Goal: Task Accomplishment & Management: Complete application form

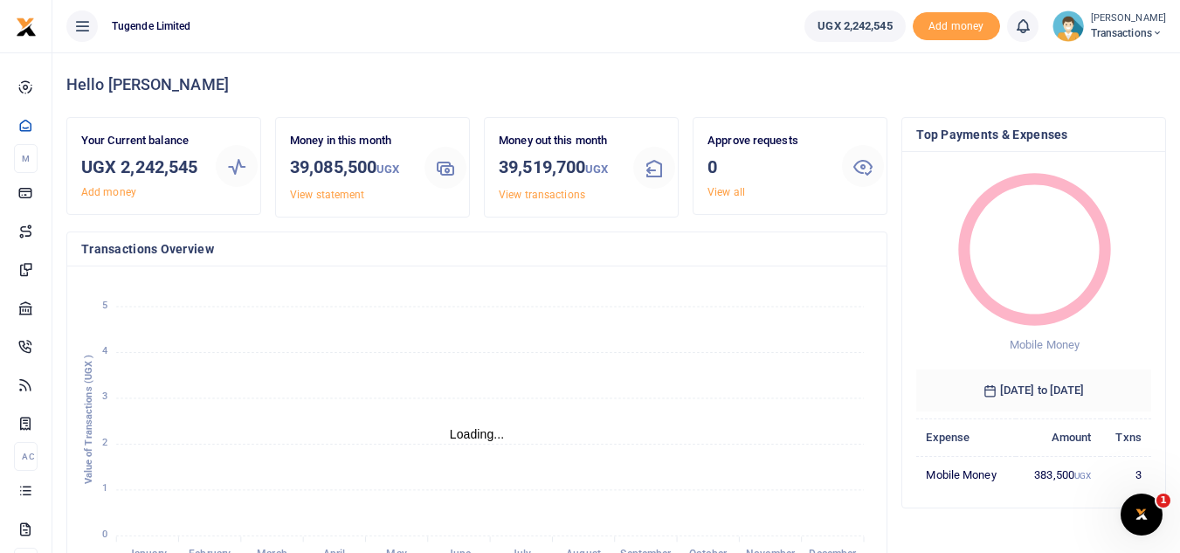
scroll to position [14, 14]
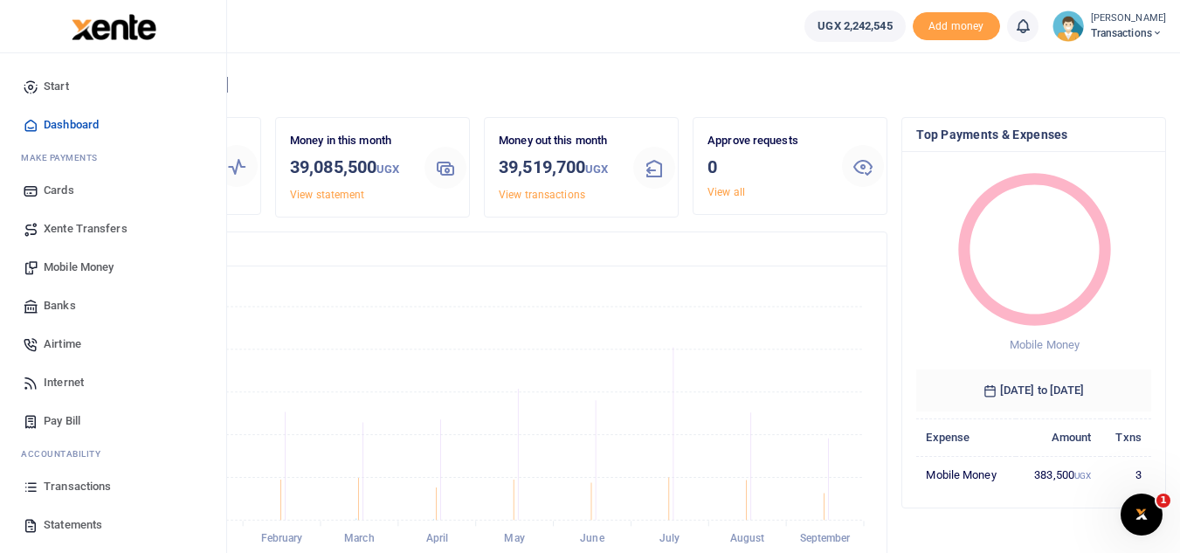
click at [95, 260] on span "Mobile Money" at bounding box center [79, 267] width 70 height 17
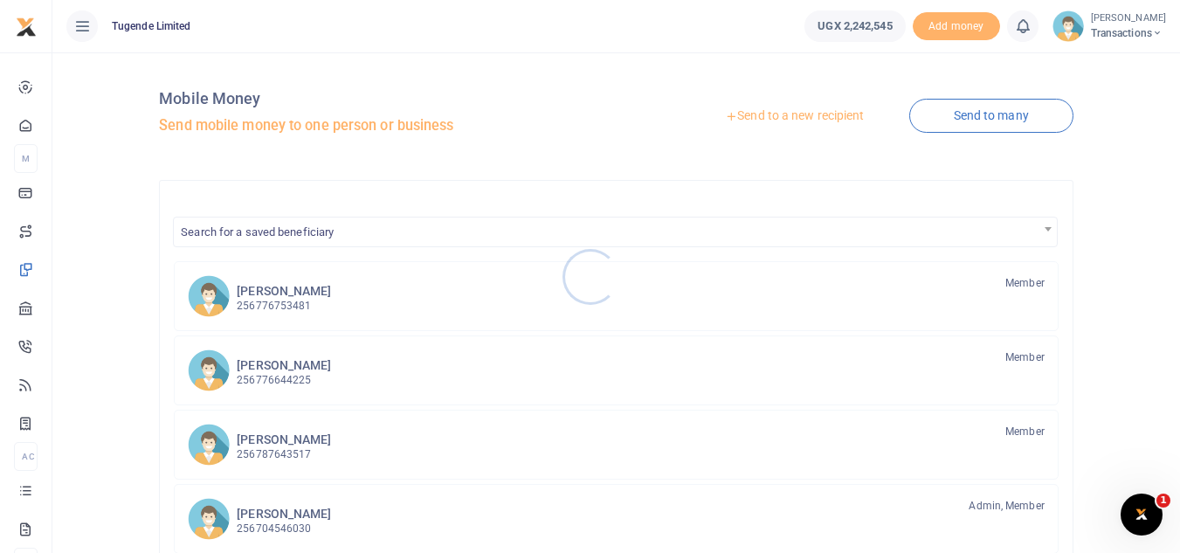
click at [749, 115] on div at bounding box center [590, 276] width 1180 height 553
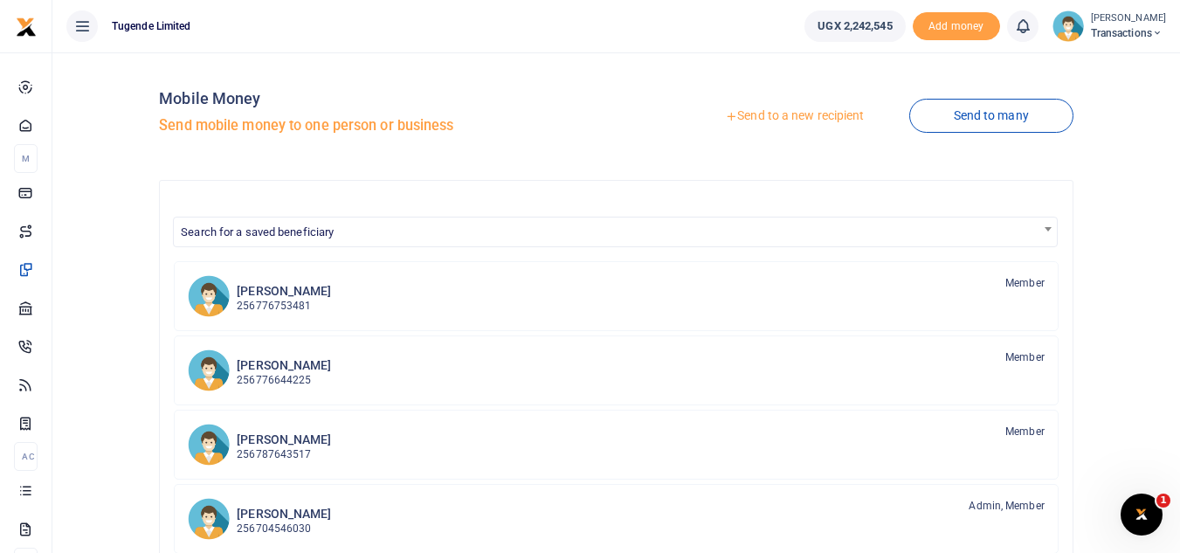
click at [749, 115] on link "Send to a new recipient" at bounding box center [795, 115] width 228 height 31
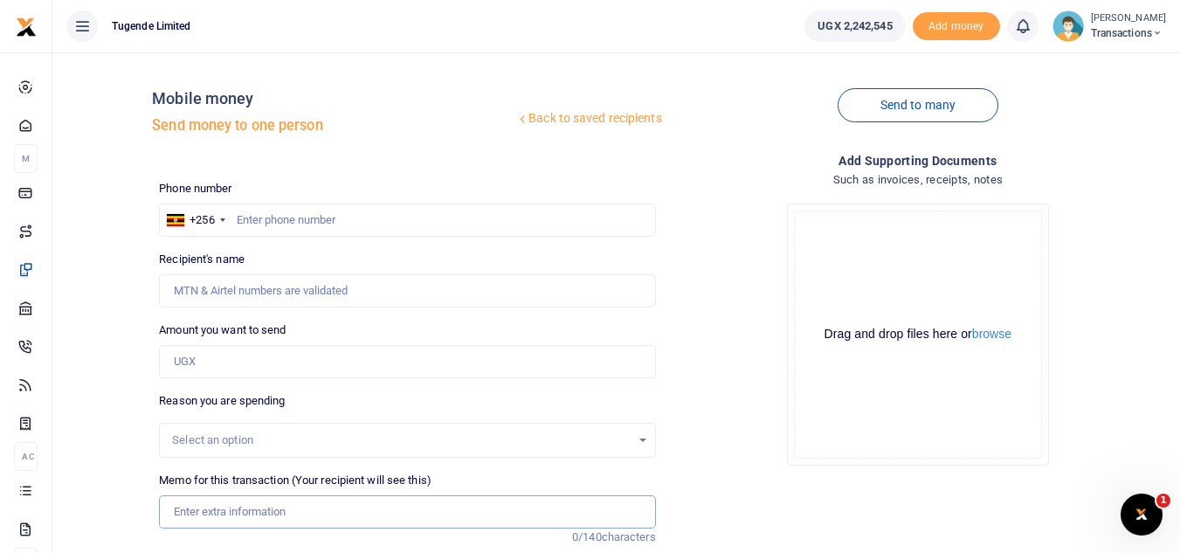
click at [245, 516] on input "Memo for this transaction (Your recipient will see this)" at bounding box center [407, 511] width 496 height 33
paste input "UGE787S"
type input "UGE787S"
click at [338, 229] on input "text" at bounding box center [407, 220] width 496 height 33
paste input "0741410702"
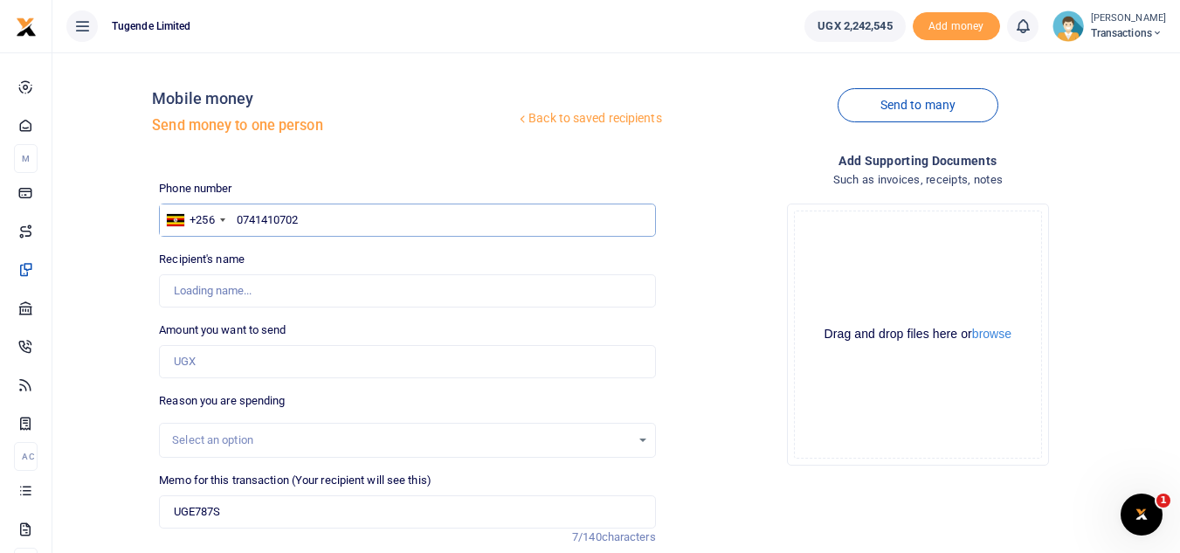
type input "0741410702"
type input "Vicent Manzi"
click at [271, 363] on input "Amount you want to send" at bounding box center [407, 361] width 496 height 33
paste input "103,000"
type input "103,000"
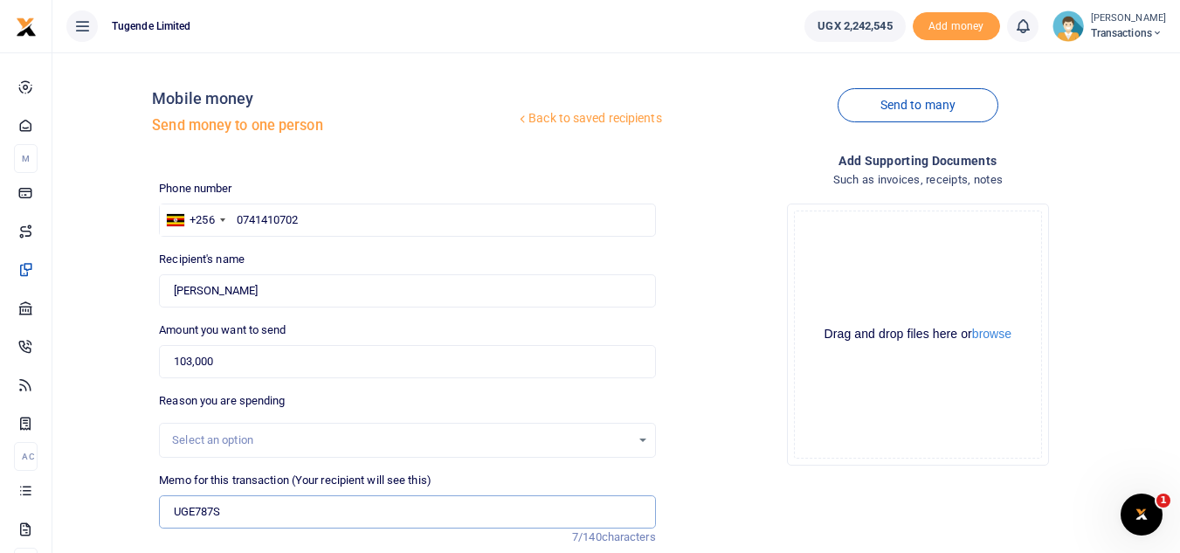
click at [241, 517] on input "UGE787S" at bounding box center [407, 511] width 496 height 33
paste input "TLUG-016827"
click at [256, 514] on input "UGE787S TLUG-016827" at bounding box center [407, 511] width 496 height 33
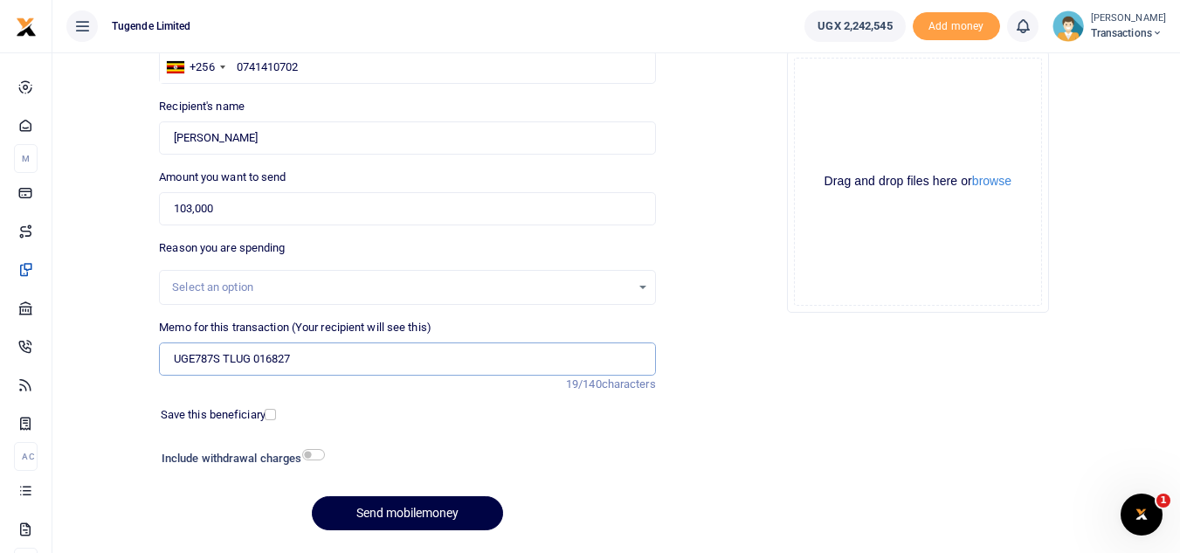
scroll to position [154, 0]
type input "UGE787S TLUG 016827"
click at [393, 520] on button "Send mobilemoney" at bounding box center [407, 512] width 191 height 34
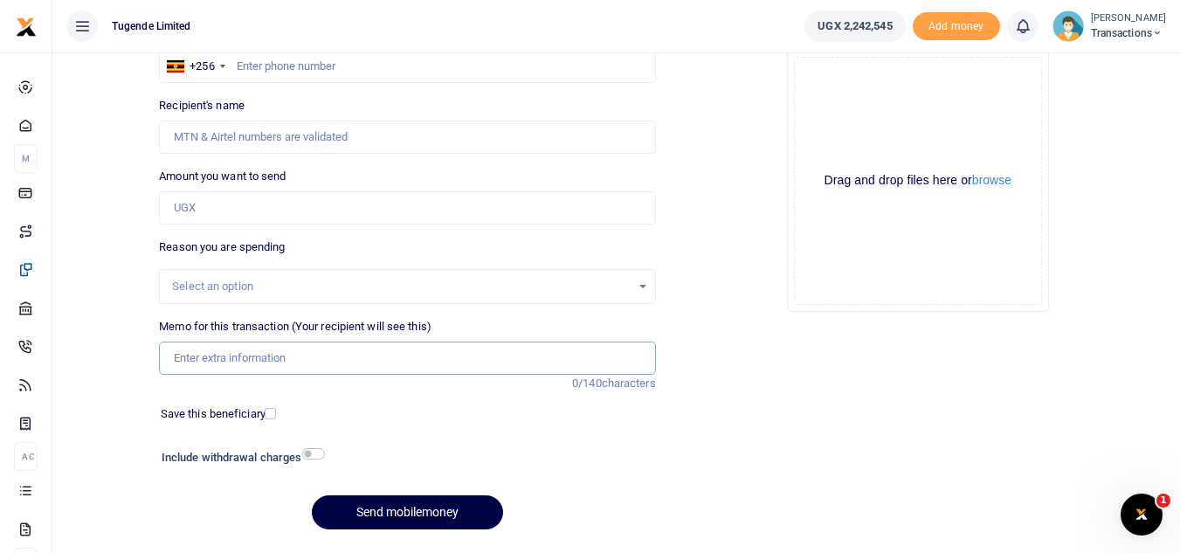
click at [202, 356] on input "Memo for this transaction (Your recipient will see this)" at bounding box center [407, 358] width 496 height 33
paste input "UFY690E"
paste input "TLUG-016838"
click at [254, 359] on input "UFY690E TLUG-016838" at bounding box center [407, 358] width 496 height 33
type input "UFY690E TLUG 016838"
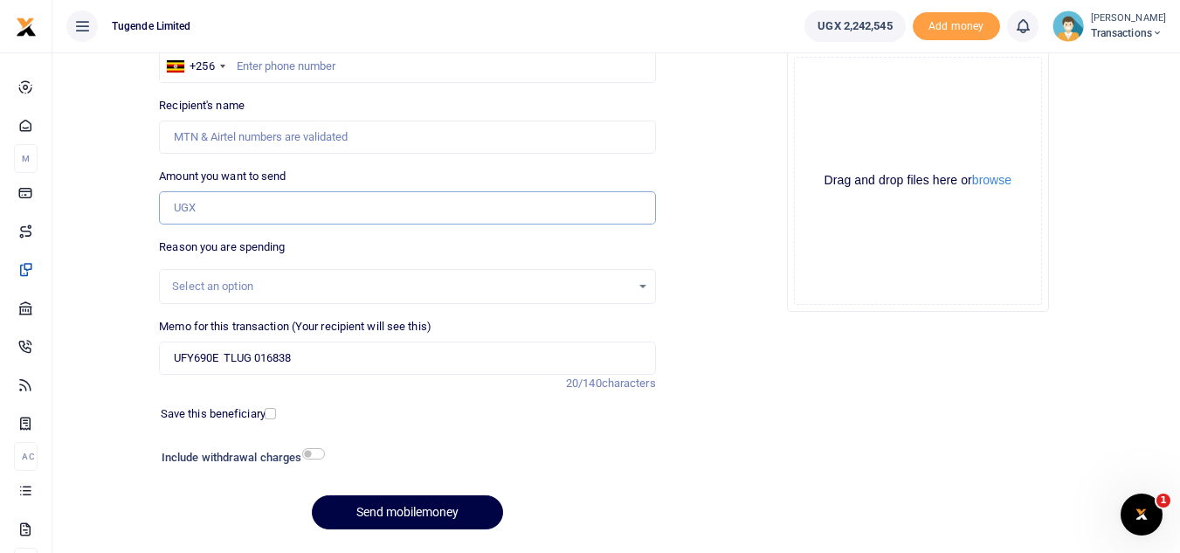
click at [312, 191] on input "Amount you want to send" at bounding box center [407, 207] width 496 height 33
paste input "45,000"
type input "45,000"
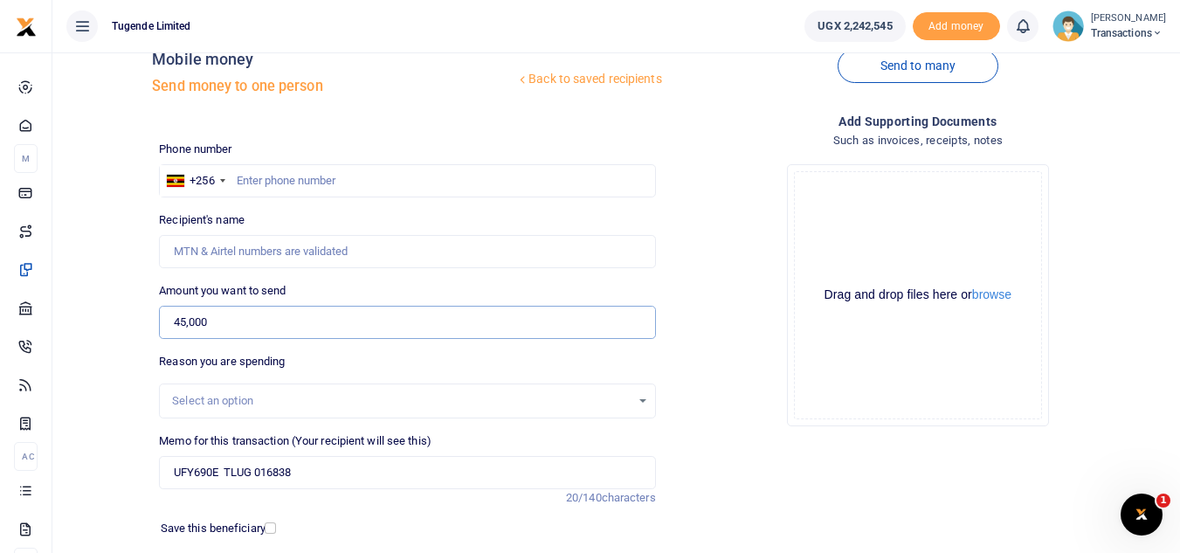
scroll to position [38, 0]
click at [239, 176] on input "text" at bounding box center [407, 181] width 496 height 33
paste input "767 235960"
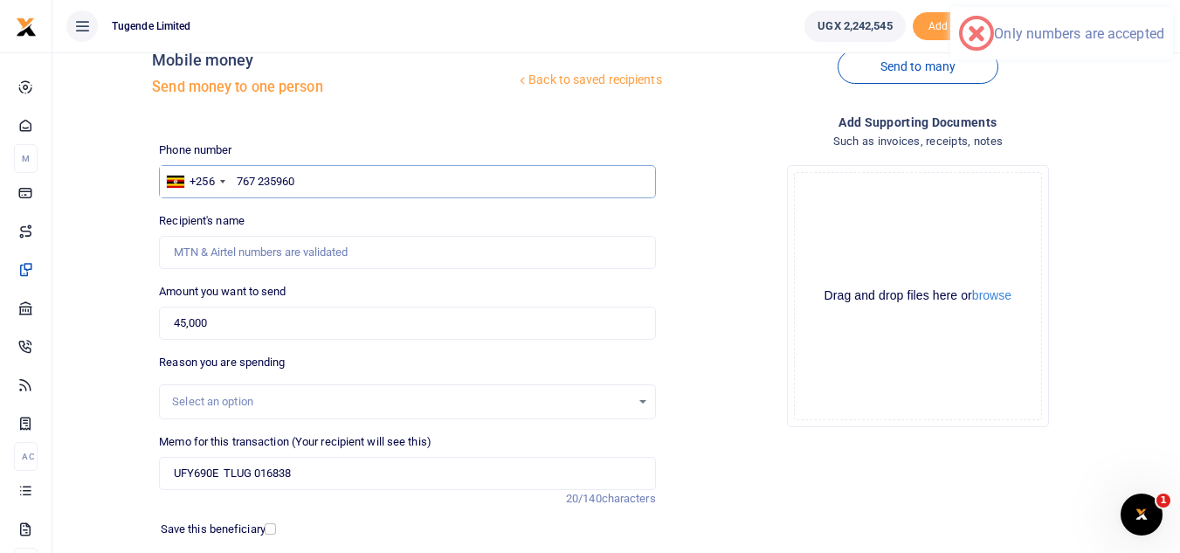
click at [264, 183] on input "767 235960" at bounding box center [407, 181] width 496 height 33
type input "767235960"
type input "Wilber Twesigye"
click at [676, 326] on div "Drop your files here Drag and drop files here or browse Powered by Uppy" at bounding box center [918, 296] width 496 height 290
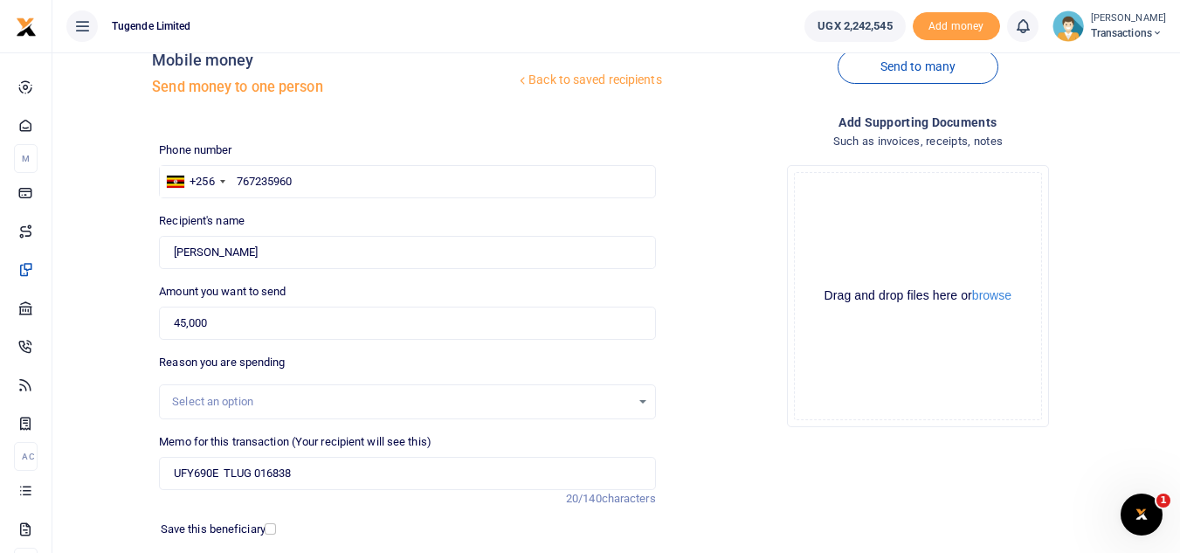
scroll to position [204, 0]
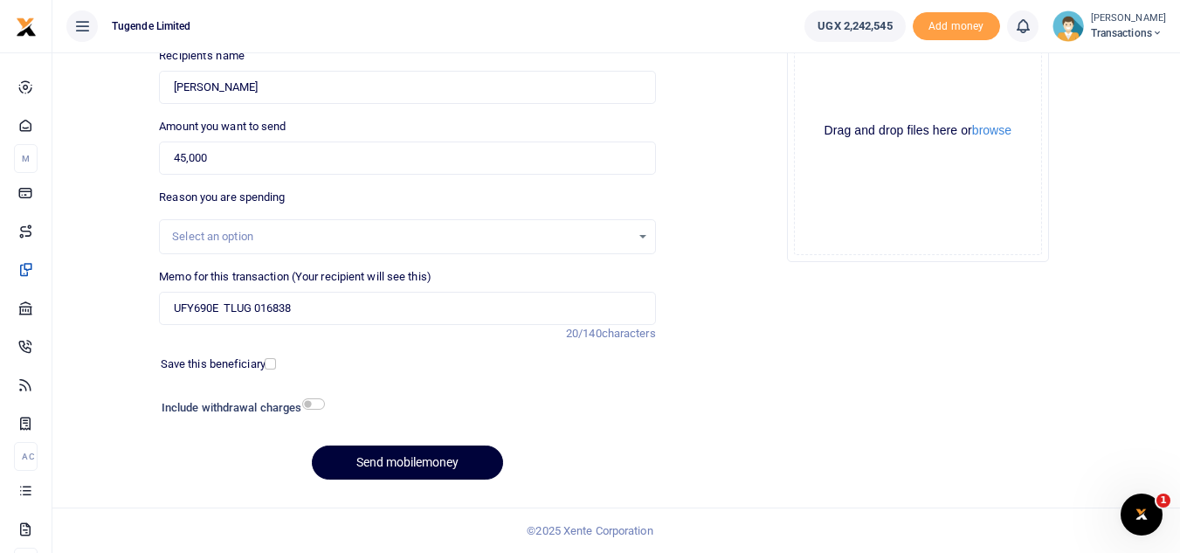
click at [423, 473] on button "Send mobilemoney" at bounding box center [407, 463] width 191 height 34
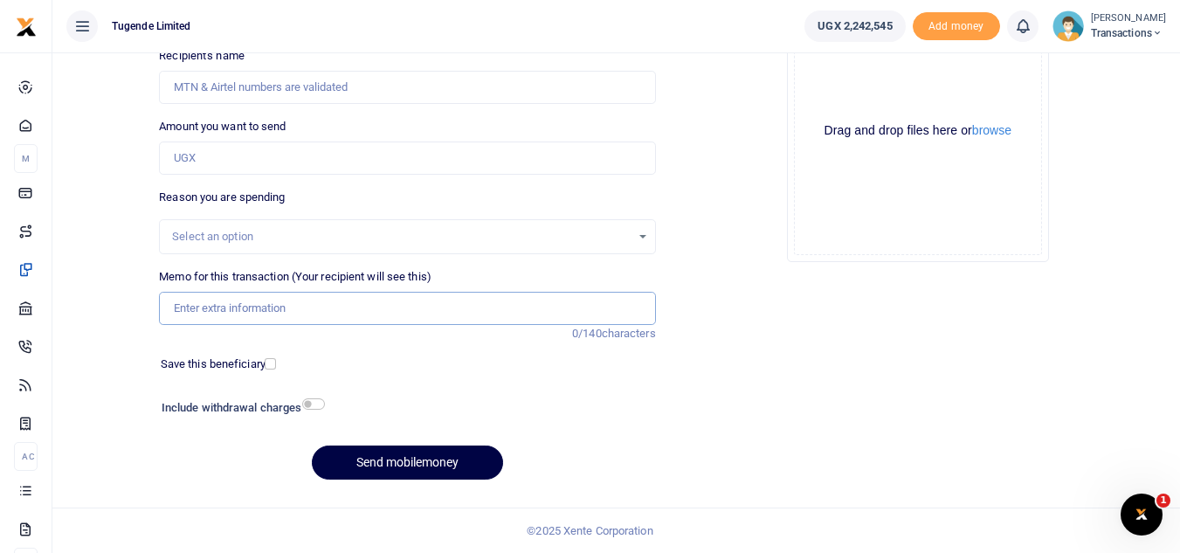
click at [401, 308] on input "Memo for this transaction (Your recipient will see this)" at bounding box center [407, 308] width 496 height 33
paste input "UGA675N"
type input "UGA675N"
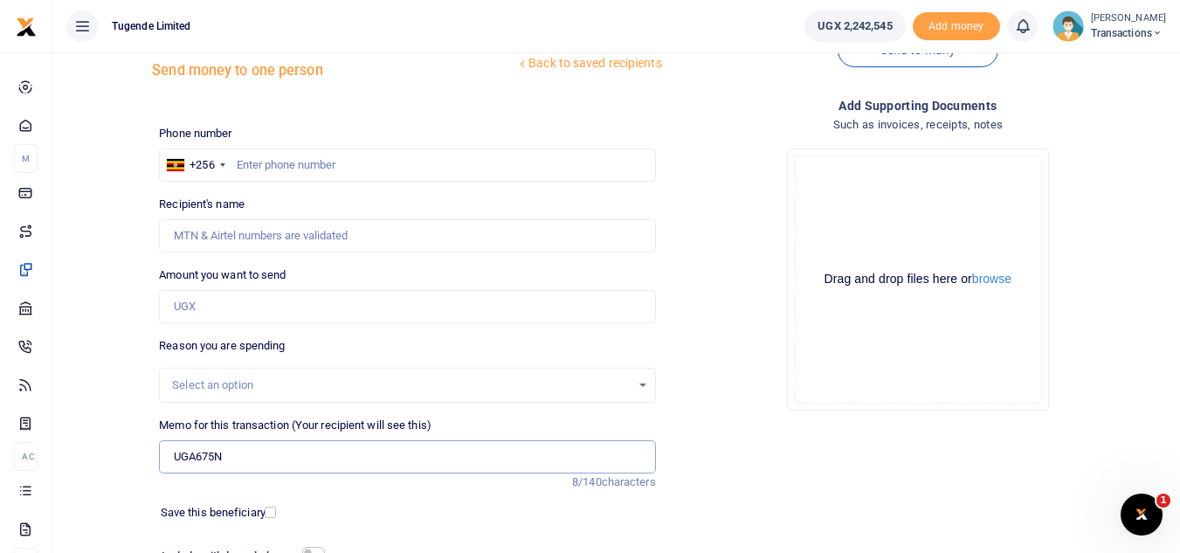
scroll to position [54, 0]
click at [291, 173] on input "text" at bounding box center [407, 165] width 496 height 33
paste input "0791512652"
type input "0791512652"
type input "Kennedy Birungi"
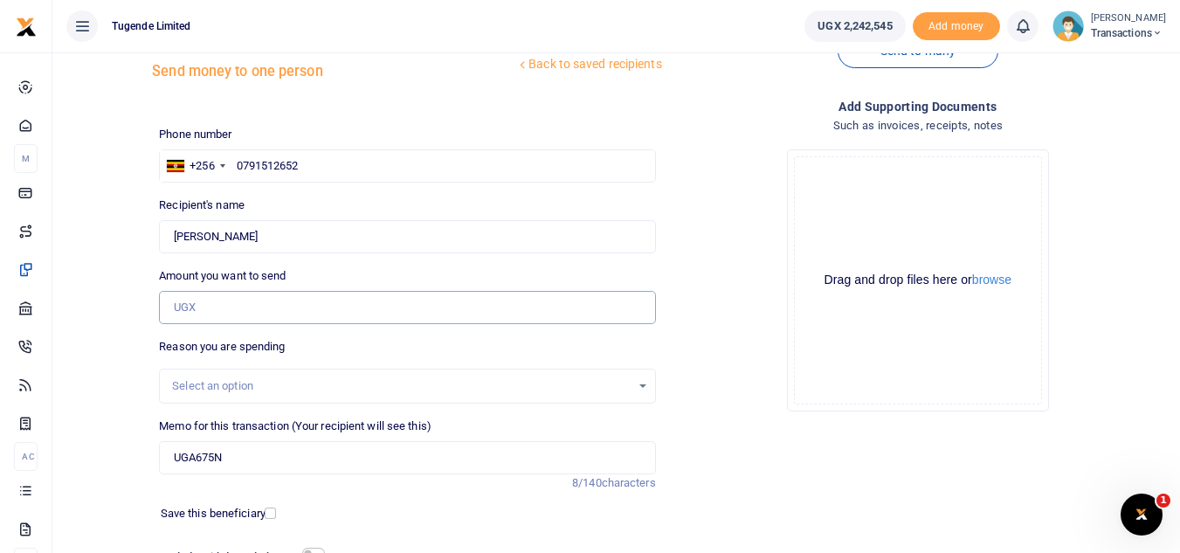
click at [235, 321] on input "Amount you want to send" at bounding box center [407, 307] width 496 height 33
paste input "93000"
type input "93,000"
click at [822, 442] on div "Add supporting Documents Such as invoices, receipts, notes Drop your files here…" at bounding box center [918, 370] width 510 height 547
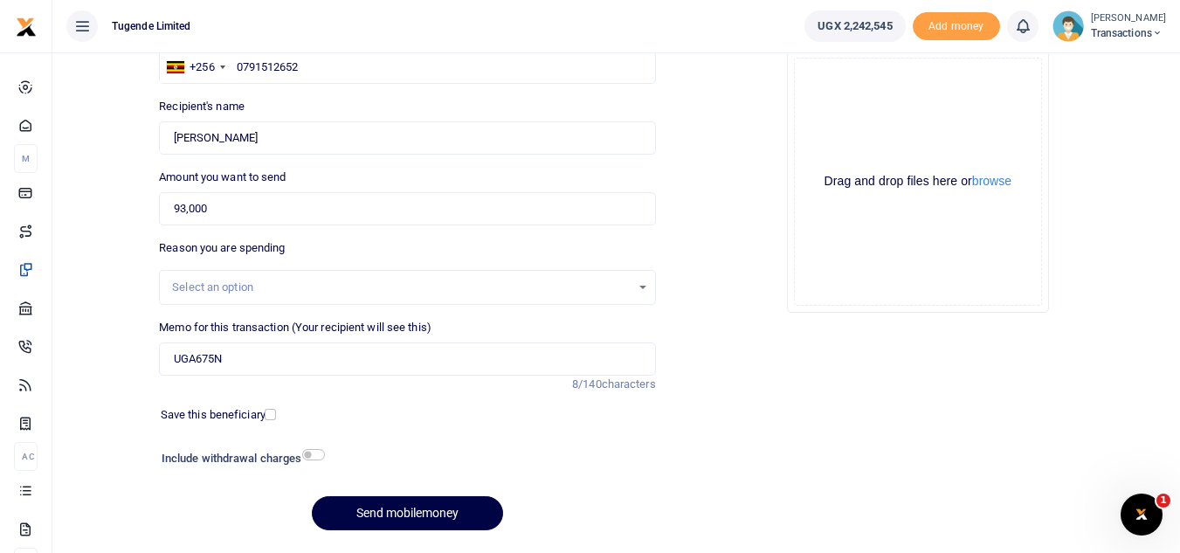
scroll to position [154, 0]
click at [436, 510] on button "Send mobilemoney" at bounding box center [407, 512] width 191 height 34
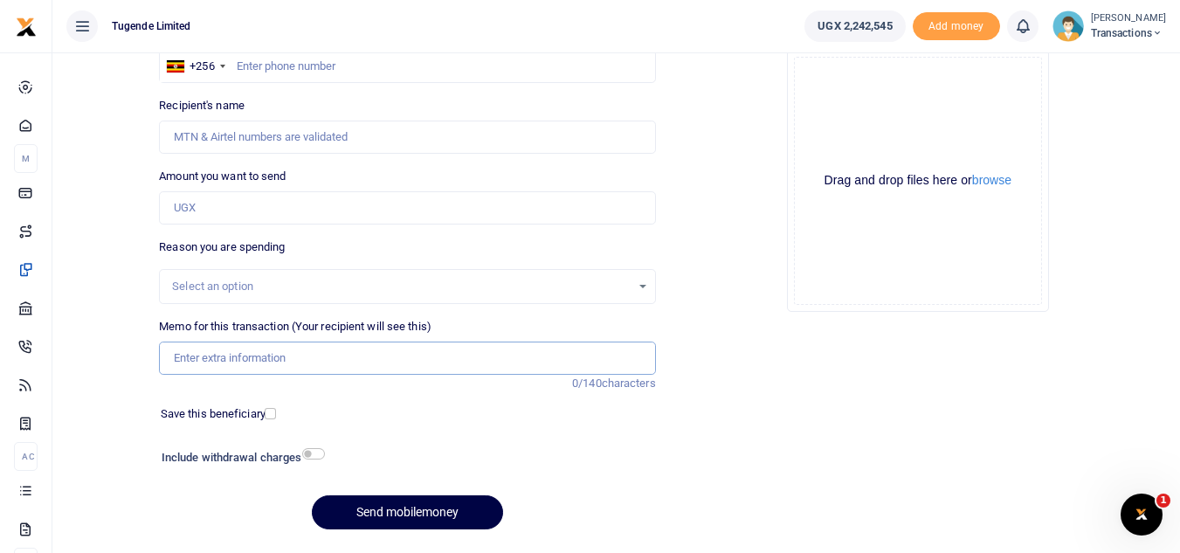
click at [330, 370] on input "Memo for this transaction (Your recipient will see this)" at bounding box center [407, 358] width 496 height 33
paste input "UGD110Q"
type input "UGD110Q"
click at [345, 211] on input "Amount you want to send" at bounding box center [407, 207] width 496 height 33
paste input "82,000"
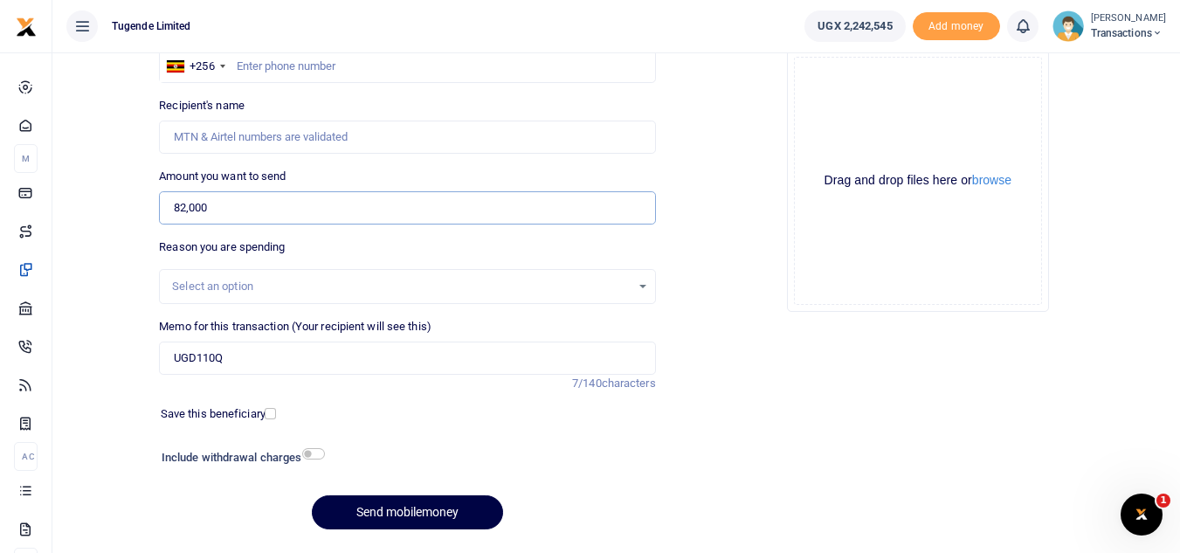
type input "82,000"
drag, startPoint x: 243, startPoint y: 361, endPoint x: 154, endPoint y: 356, distance: 89.3
click at [154, 356] on div "Memo for this transaction (Your recipient will see this) UGD110Q Reason is requ…" at bounding box center [407, 355] width 510 height 74
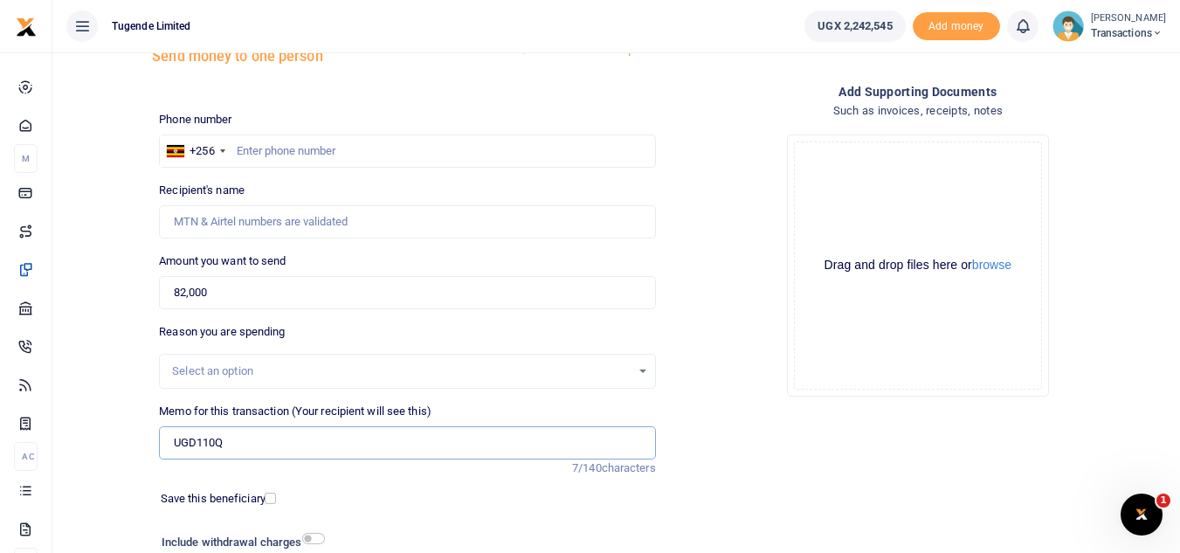
scroll to position [68, 0]
click at [404, 142] on input "text" at bounding box center [407, 151] width 496 height 33
paste input "778515183"
type input "778515183"
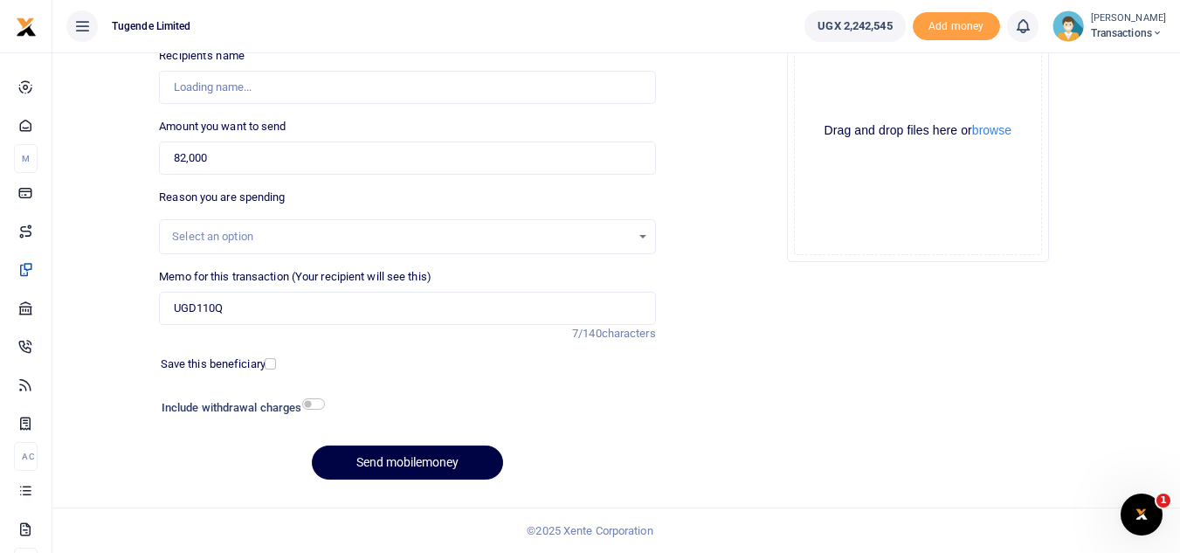
type input "Evarist Kwiringira"
type input "778515183"
click at [443, 472] on button "Send mobilemoney" at bounding box center [407, 463] width 191 height 34
click at [432, 311] on input "Memo for this transaction (Your recipient will see this)" at bounding box center [407, 308] width 496 height 33
paste input "UMA894DA"
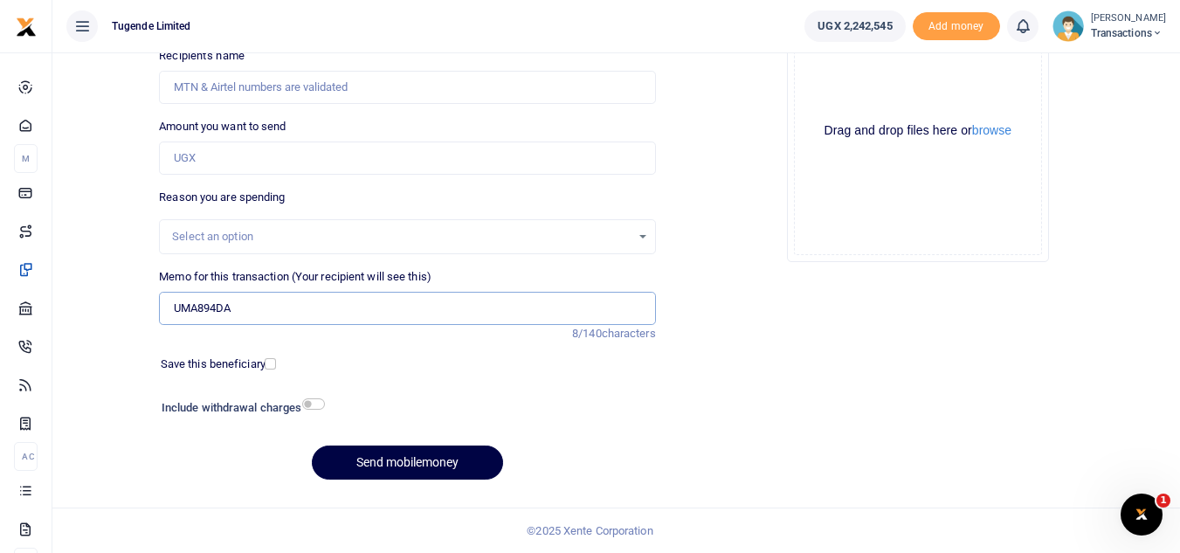
type input "UMA894DA"
click at [328, 164] on input "Amount you want to send" at bounding box center [407, 158] width 496 height 33
paste input "25,000"
type input "25,000"
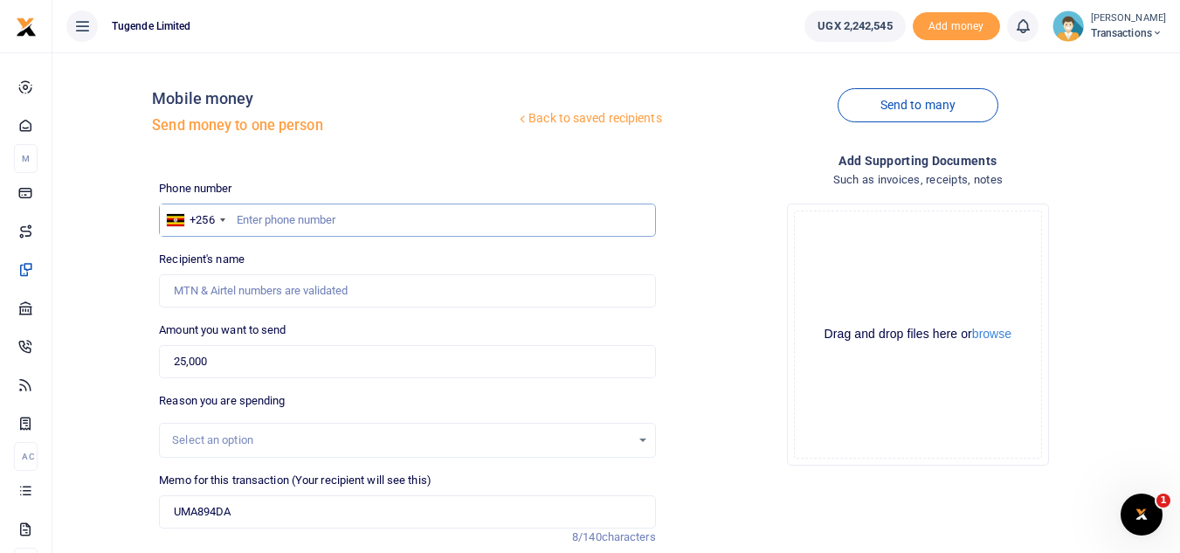
click at [366, 221] on input "text" at bounding box center [407, 220] width 496 height 33
paste input "766979194"
type input "766979194"
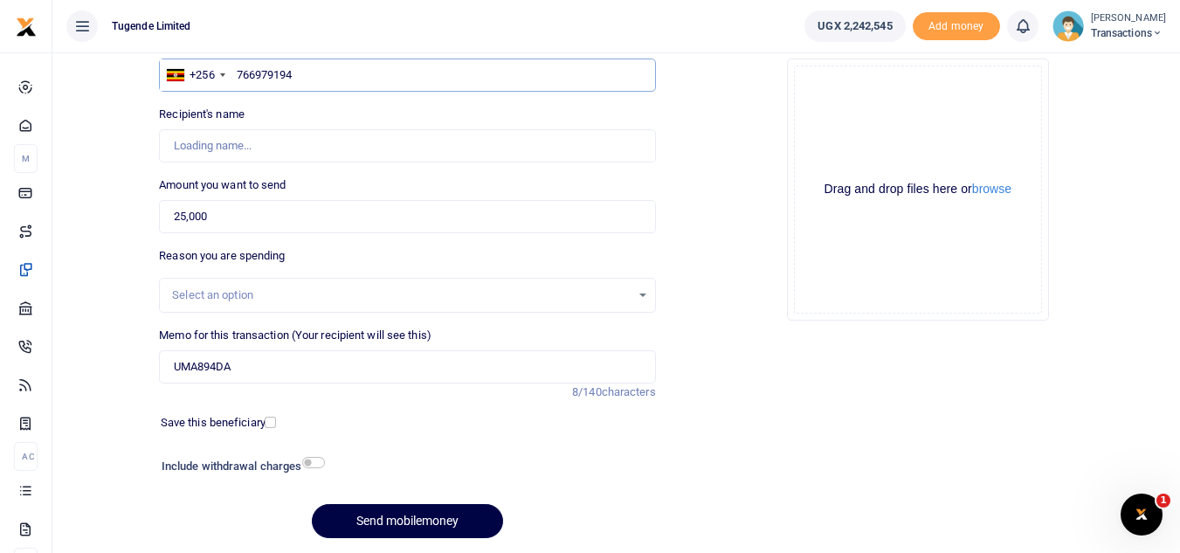
scroll to position [176, 0]
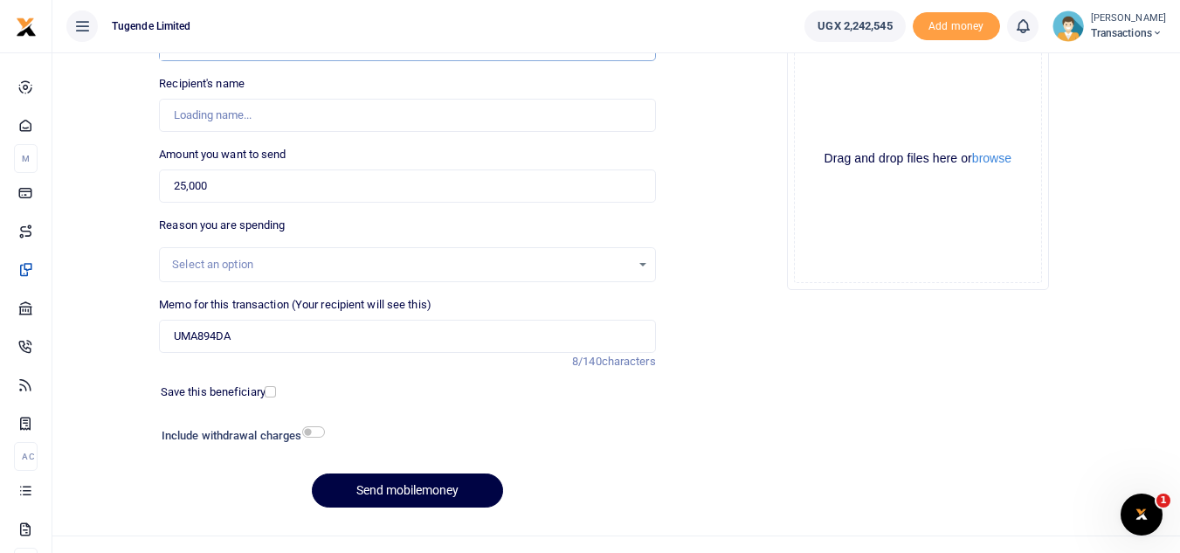
type input "[PERSON_NAME]"
type input "766979194"
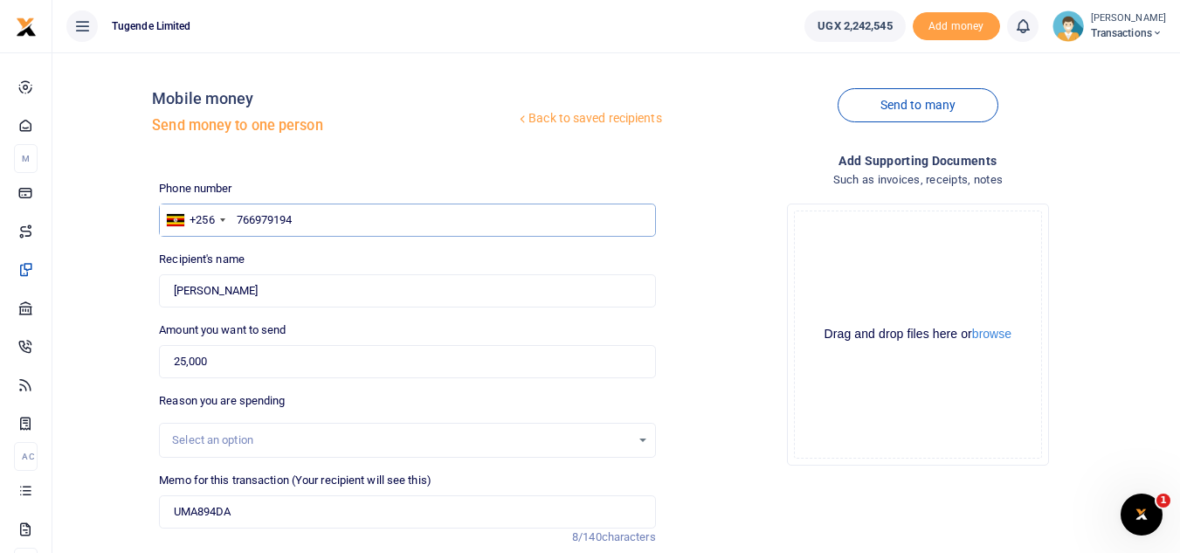
scroll to position [204, 0]
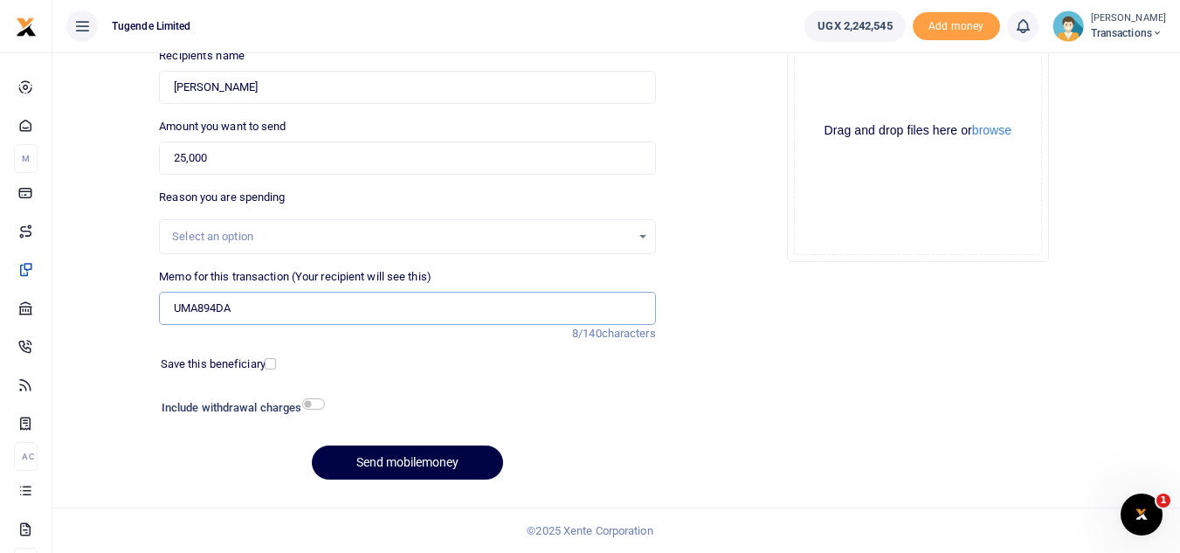
click at [197, 313] on input "UMA894DA" at bounding box center [407, 308] width 496 height 33
click at [418, 470] on button "Send mobilemoney" at bounding box center [407, 463] width 191 height 34
click at [281, 312] on input "Memo for this transaction (Your recipient will see this)" at bounding box center [407, 308] width 496 height 33
paste input "UGE139N"
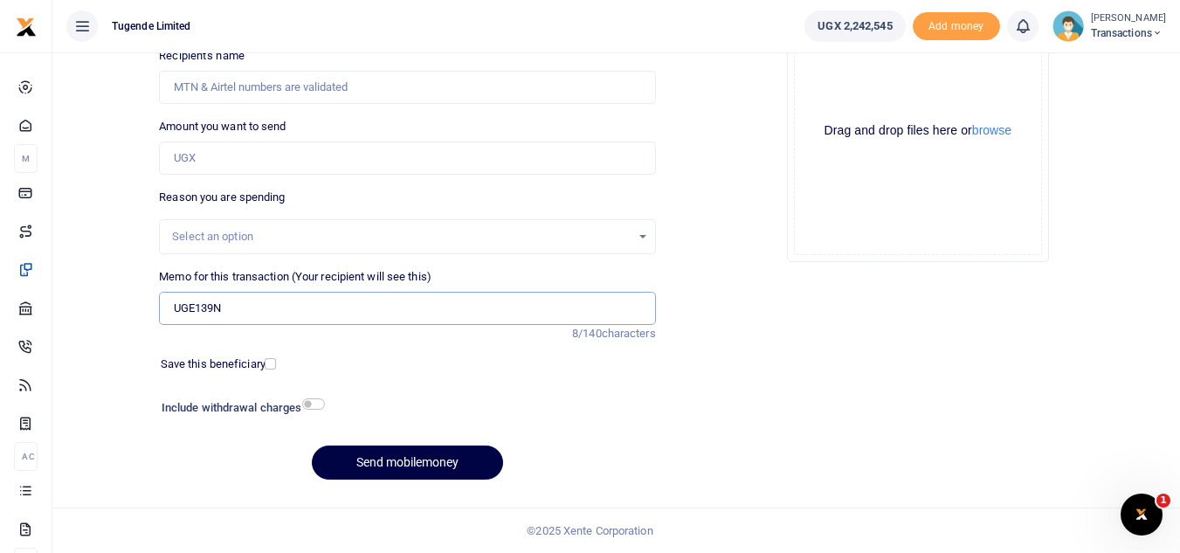
type input "UGE139N"
click at [248, 159] on input "Amount you want to send" at bounding box center [407, 158] width 496 height 33
paste input "70,000"
click at [248, 159] on input "70,000" at bounding box center [407, 158] width 496 height 33
type input "70,000"
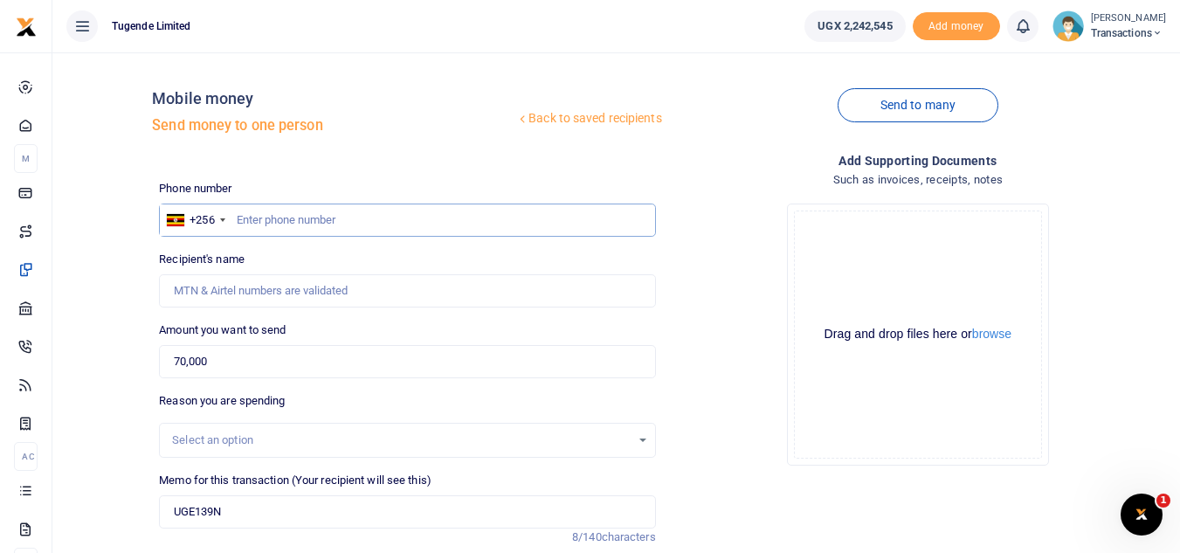
click at [294, 231] on input "text" at bounding box center [407, 220] width 496 height 33
paste input "0781031934"
type input "0781031934"
type input "John Bosco Olinga"
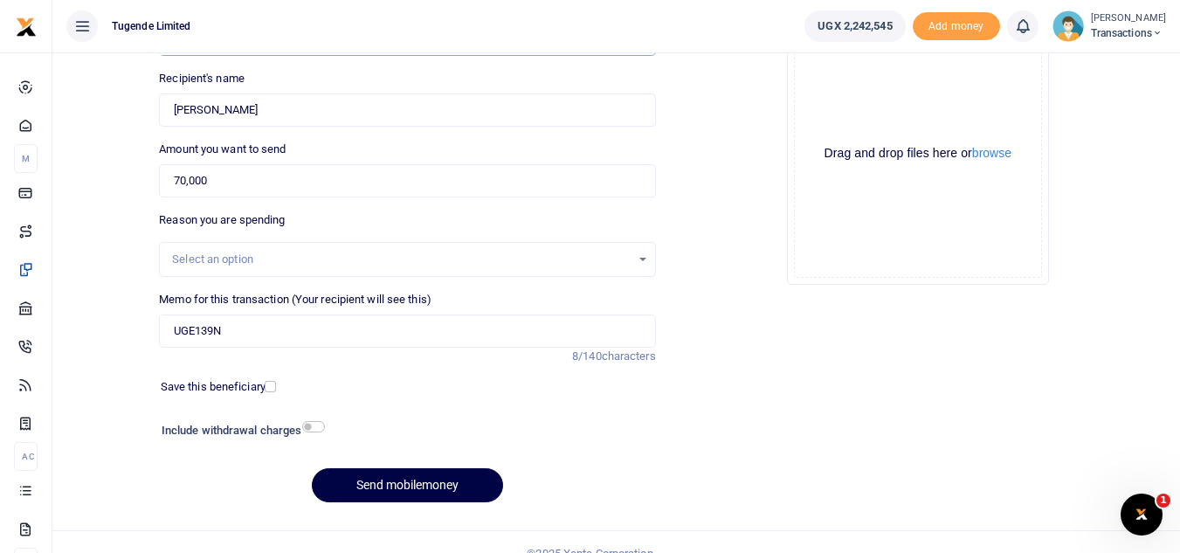
scroll to position [182, 0]
click at [449, 487] on button "Send mobilemoney" at bounding box center [407, 484] width 191 height 34
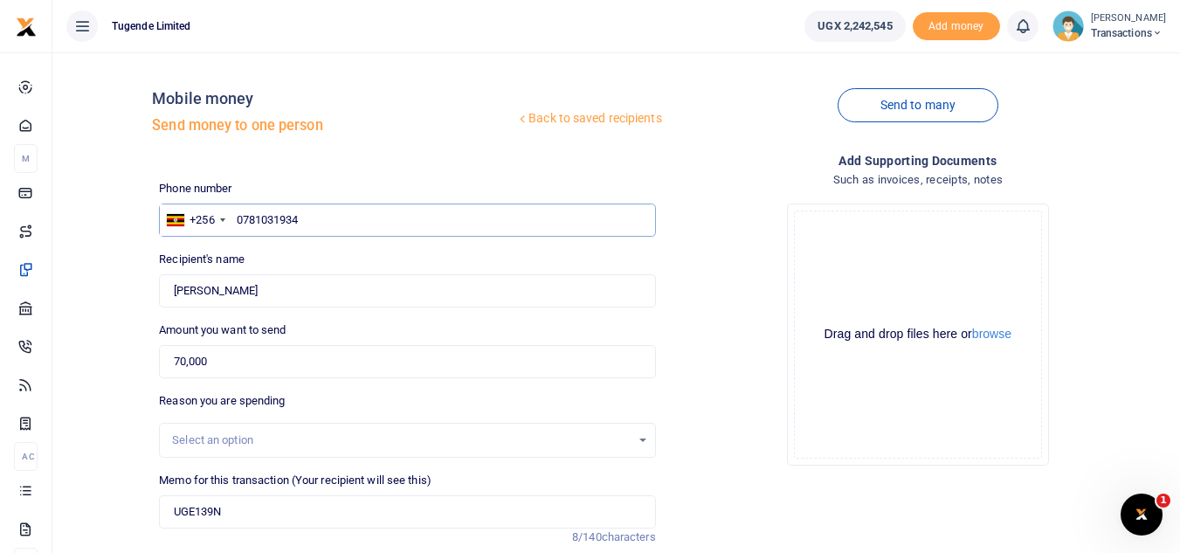
scroll to position [204, 0]
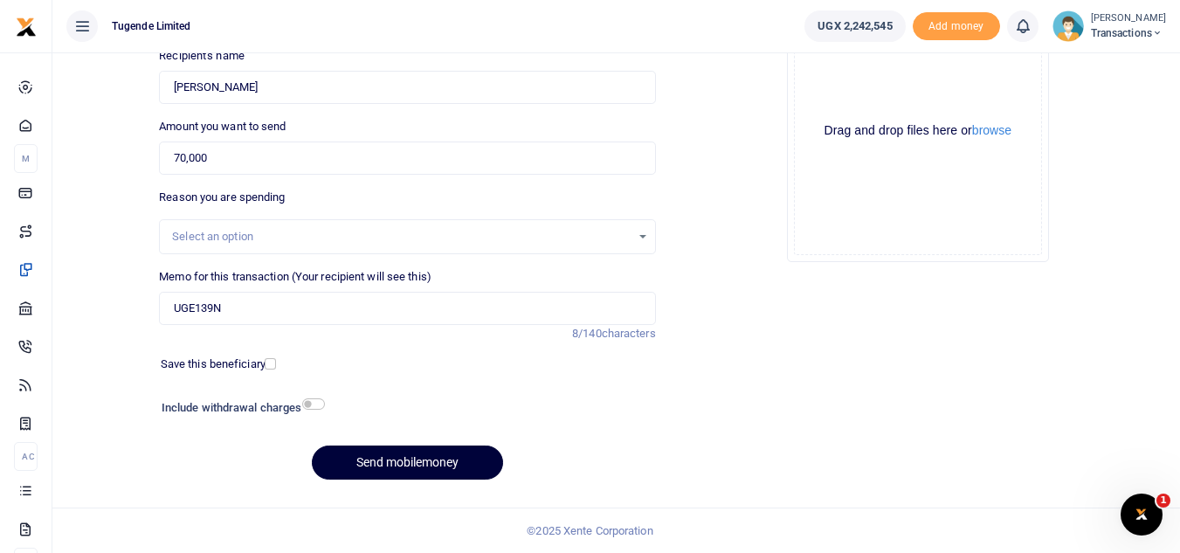
type input "0781031934"
click at [420, 467] on button "Send mobilemoney" at bounding box center [407, 463] width 191 height 34
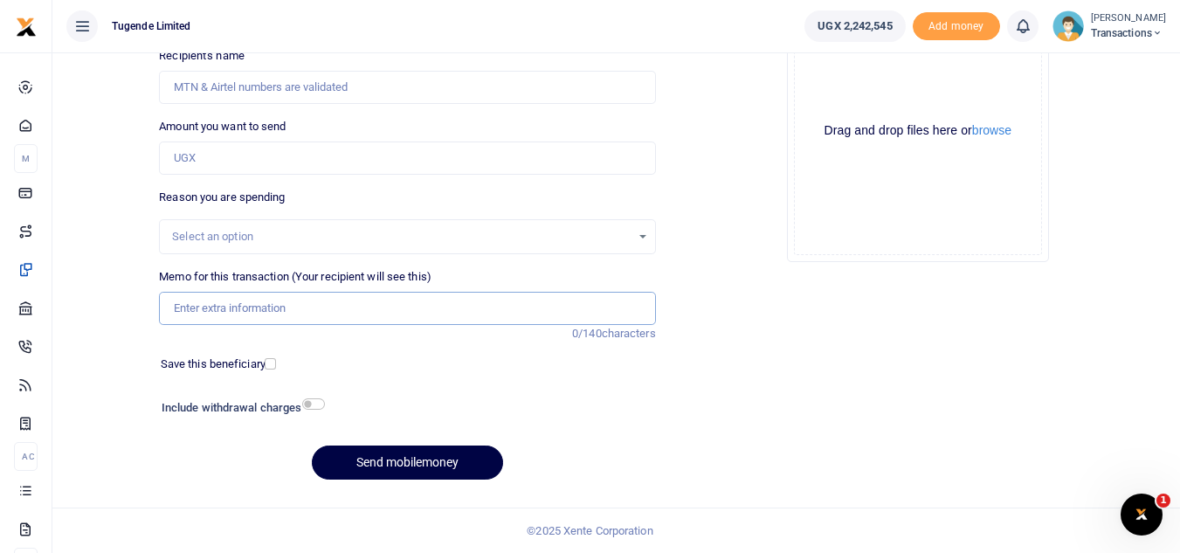
click at [386, 303] on input "Memo for this transaction (Your recipient will see this)" at bounding box center [407, 308] width 496 height 33
paste input "UGA264M"
type input "UGA264M"
click at [388, 168] on input "Amount you want to send" at bounding box center [407, 158] width 496 height 33
paste input "100,000"
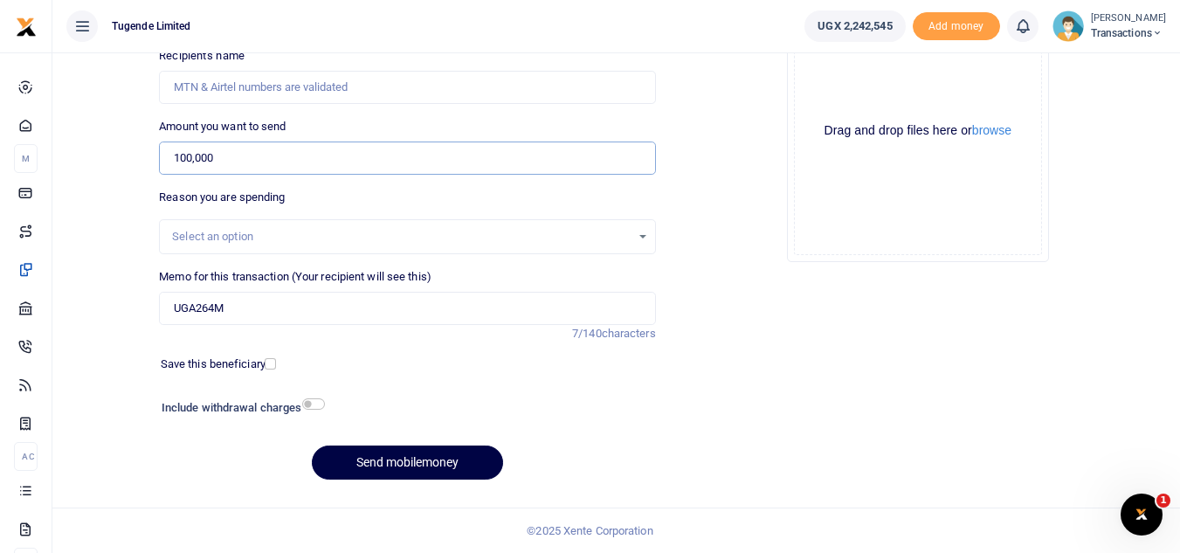
type input "100,000"
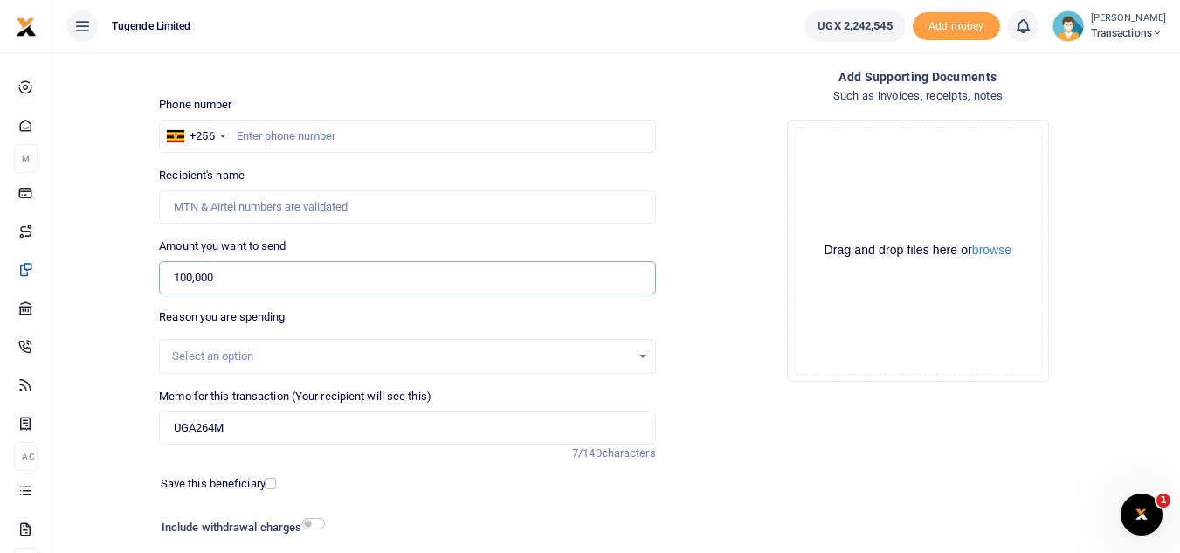
scroll to position [82, 0]
click at [338, 128] on input "text" at bounding box center [407, 137] width 496 height 33
paste input "776989898"
type input "776989898"
type input "Wilson Kamugisha"
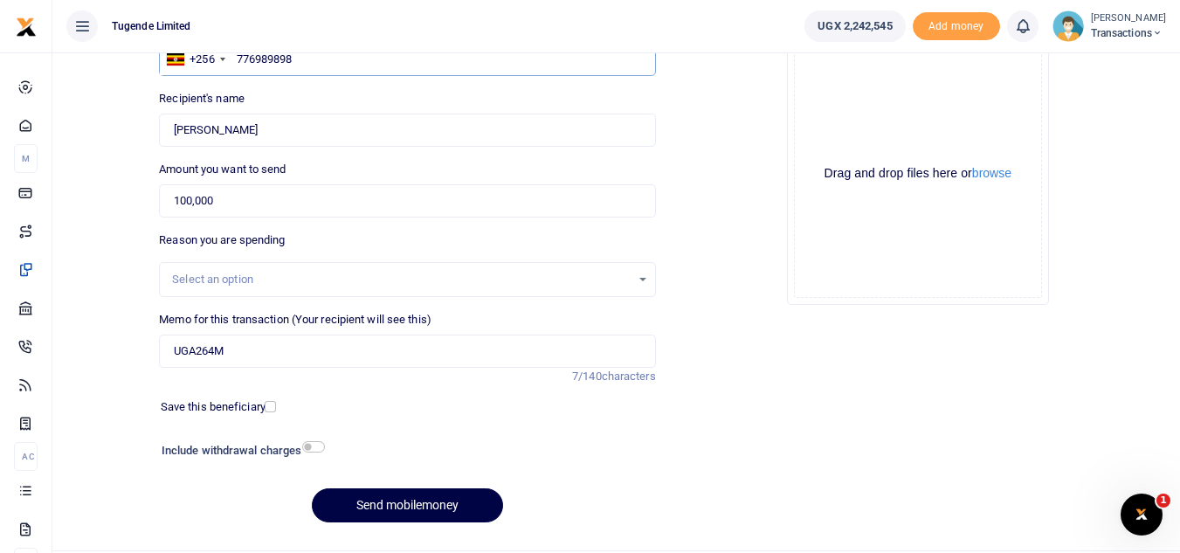
scroll to position [162, 0]
type input "776989898"
click at [430, 509] on button "Send mobilemoney" at bounding box center [407, 504] width 191 height 34
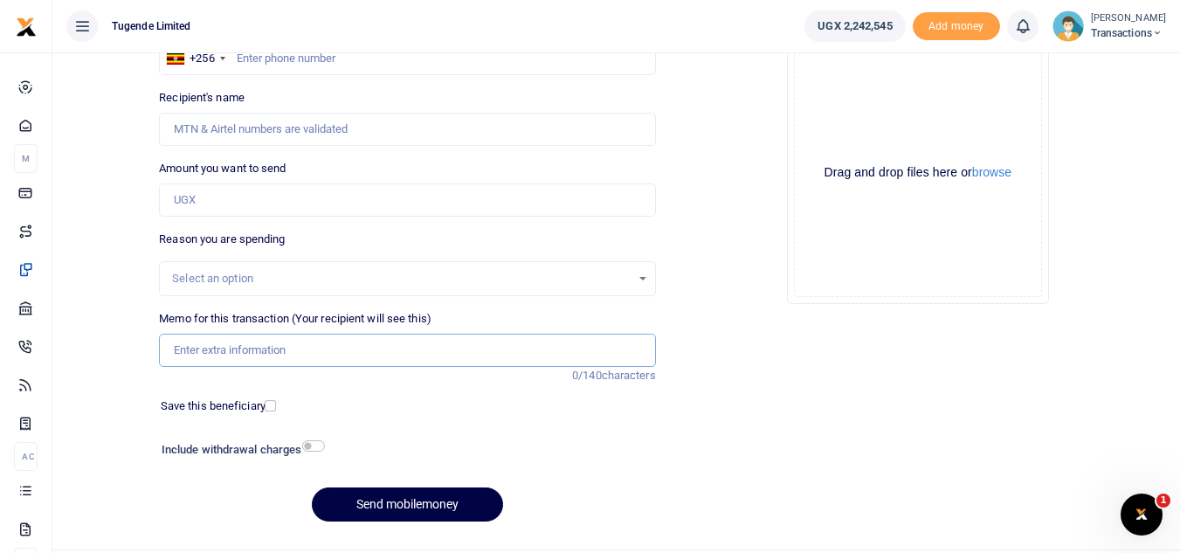
click at [213, 342] on input "Memo for this transaction (Your recipient will see this)" at bounding box center [407, 350] width 496 height 33
paste input "UGD021U"
type input "UGD021U"
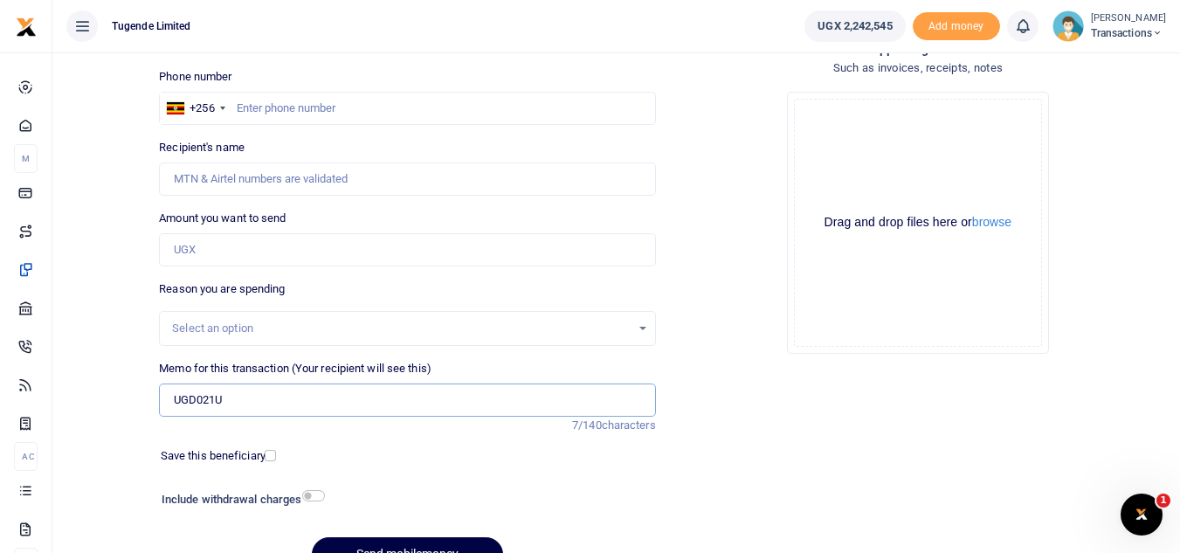
scroll to position [111, 0]
click at [342, 266] on input "Amount you want to send" at bounding box center [407, 250] width 496 height 33
paste input "32,000"
type input "32,000"
click at [299, 107] on input "text" at bounding box center [407, 109] width 496 height 33
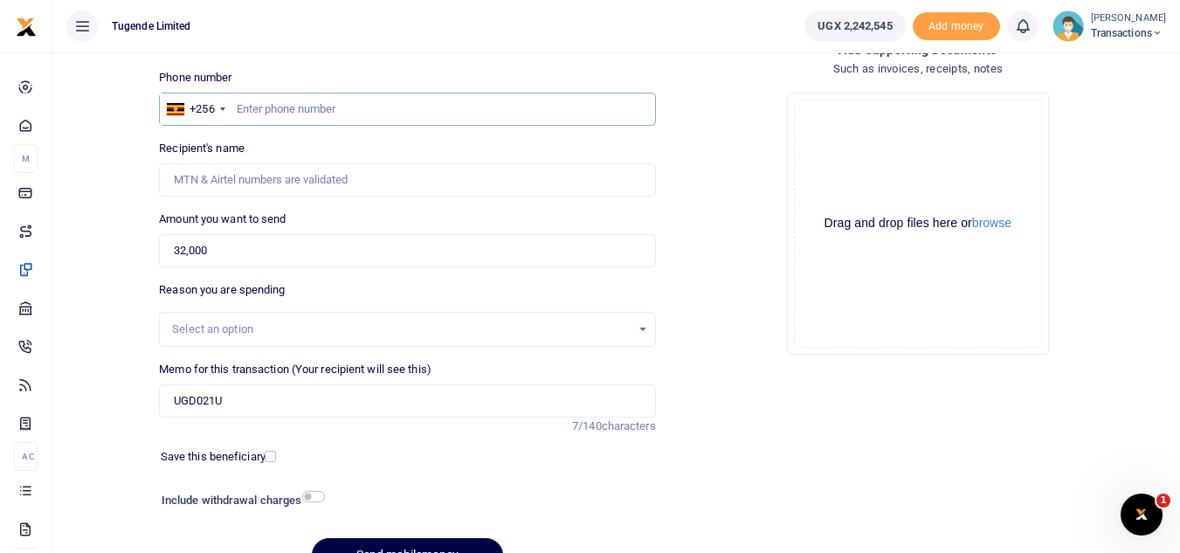
paste input "0707032487"
type input "0707032487"
type input "Billy Mwase"
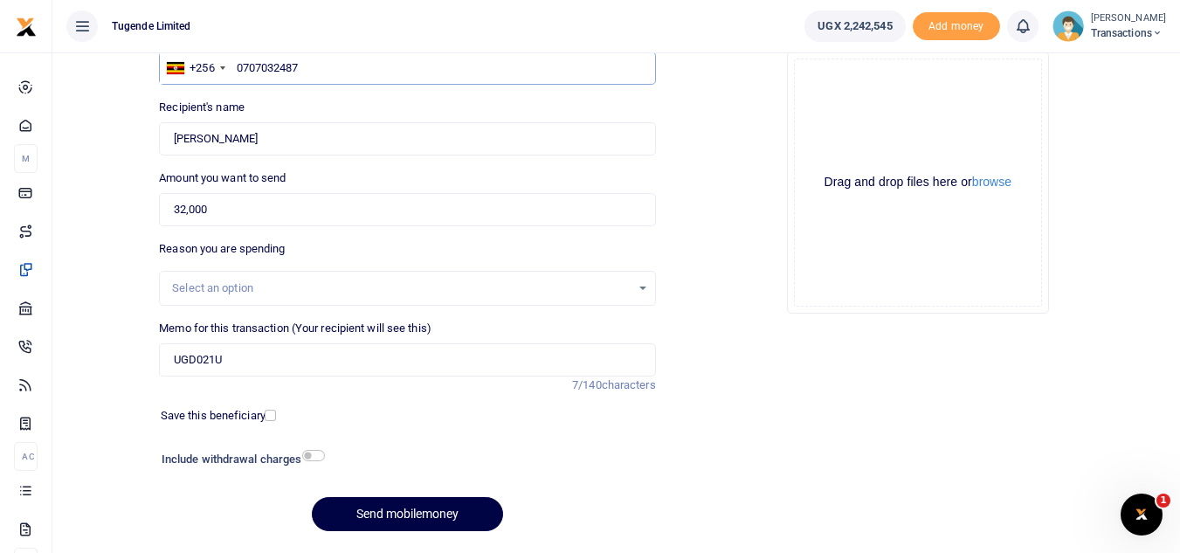
scroll to position [153, 0]
click at [394, 523] on button "Send mobilemoney" at bounding box center [407, 513] width 191 height 34
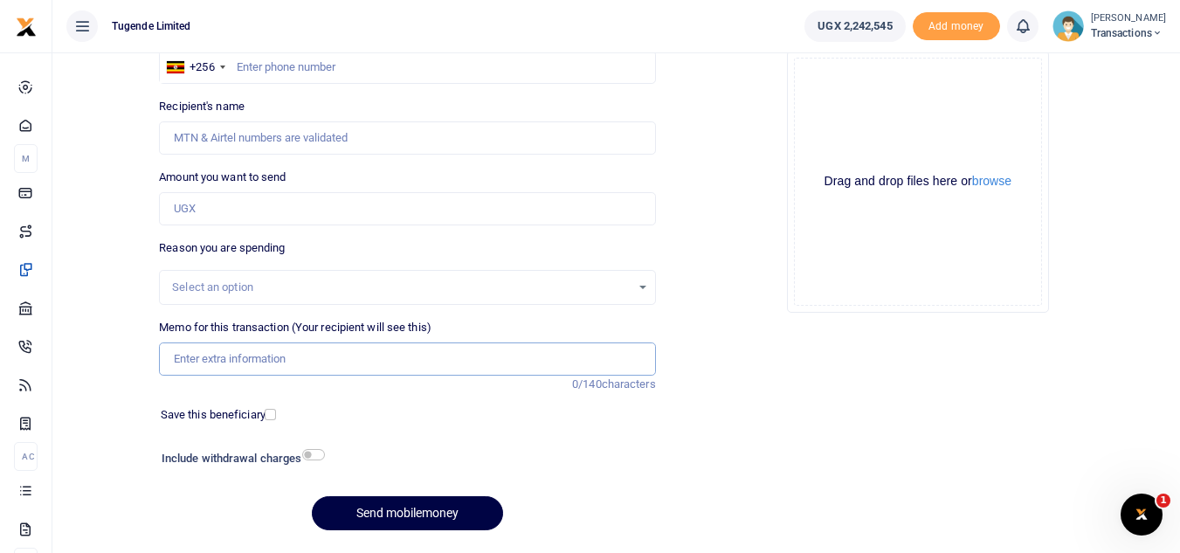
click at [238, 367] on input "Memo for this transaction (Your recipient will see this)" at bounding box center [407, 358] width 496 height 33
paste input "UGA563Q"
type input "UGA563Q"
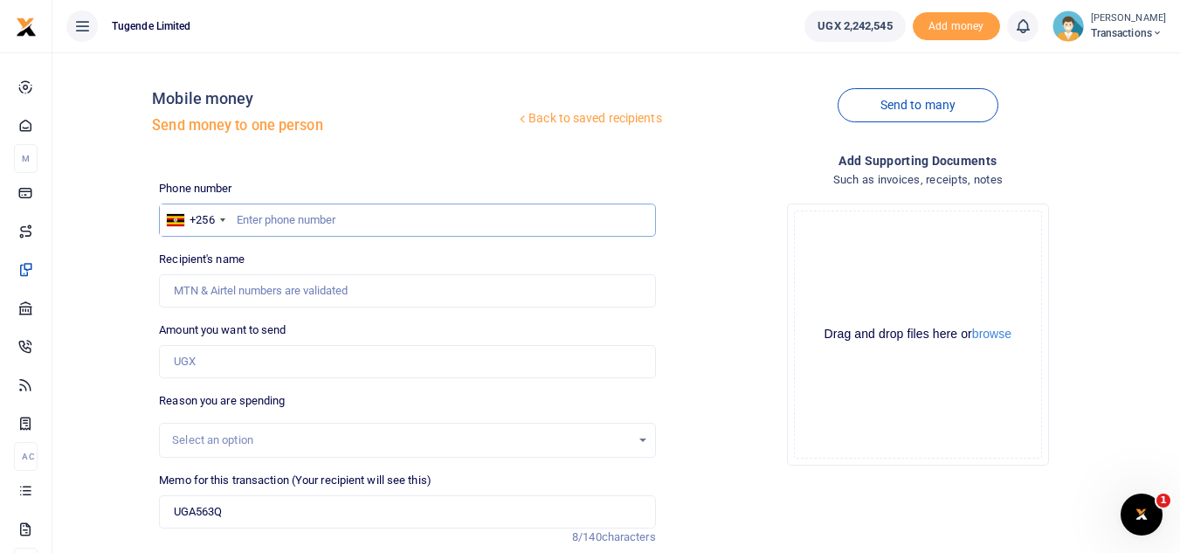
click at [314, 207] on input "text" at bounding box center [407, 220] width 496 height 33
paste input "0707199288"
type input "0707199288"
type input "Abubakar Mayungule"
click at [273, 367] on input "Amount you want to send" at bounding box center [407, 361] width 496 height 33
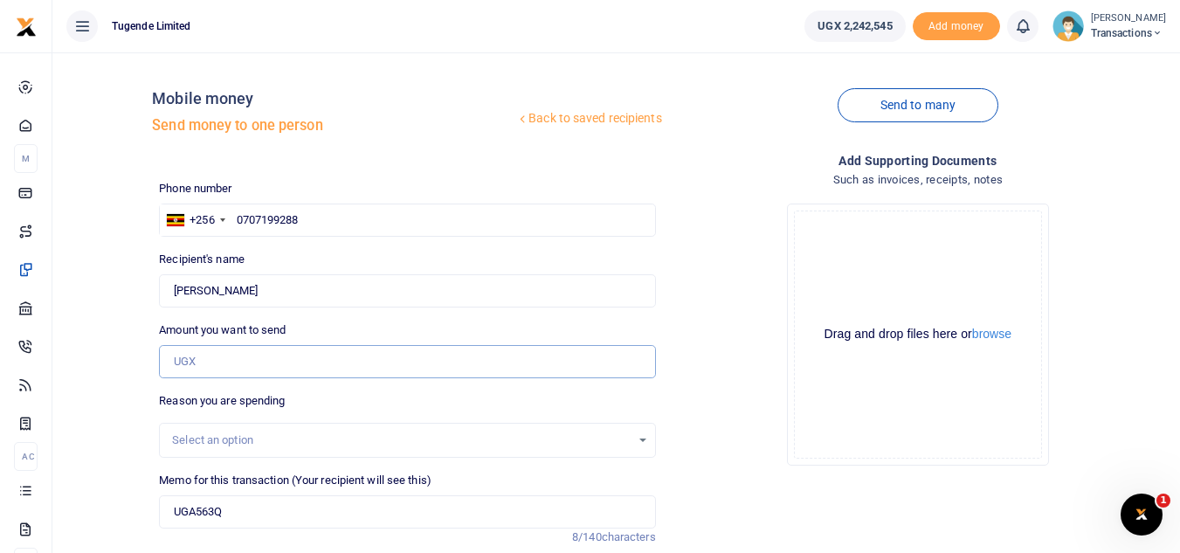
paste input "25000"
type input "25,000"
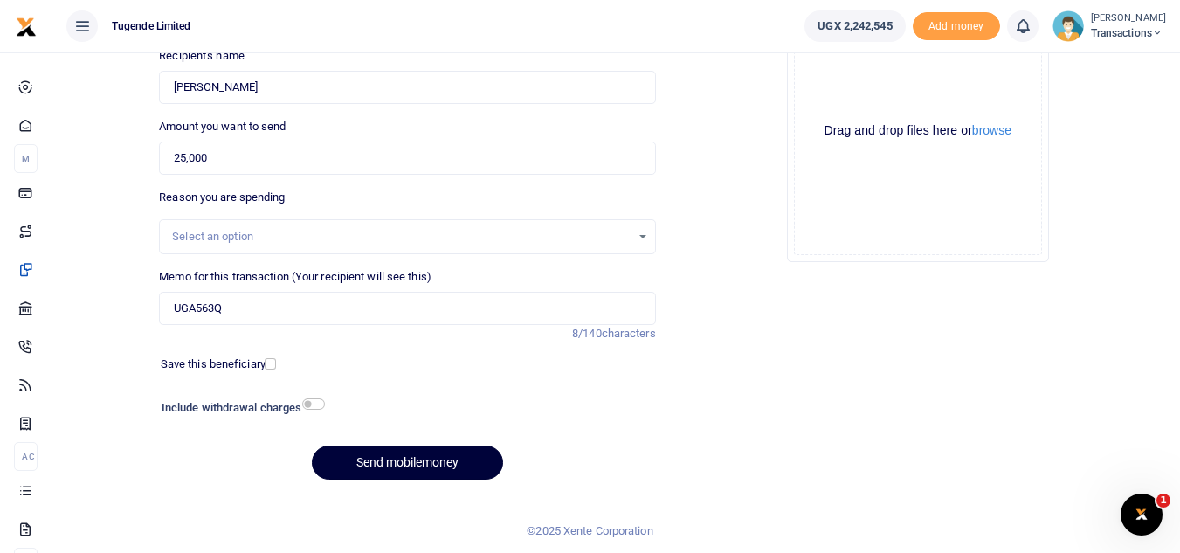
click at [375, 466] on button "Send mobilemoney" at bounding box center [407, 463] width 191 height 34
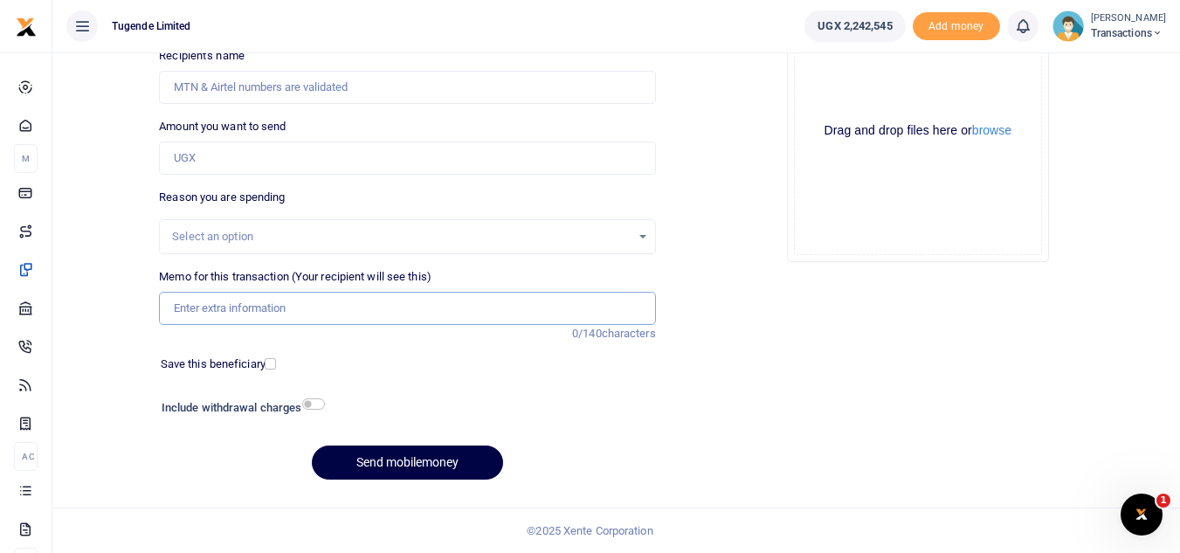
click at [402, 320] on input "Memo for this transaction (Your recipient will see this)" at bounding box center [407, 308] width 496 height 33
paste input "UFZ255V"
type input "UFZ255V"
click at [400, 151] on input "Amount you want to send" at bounding box center [407, 158] width 496 height 33
paste input "30,000"
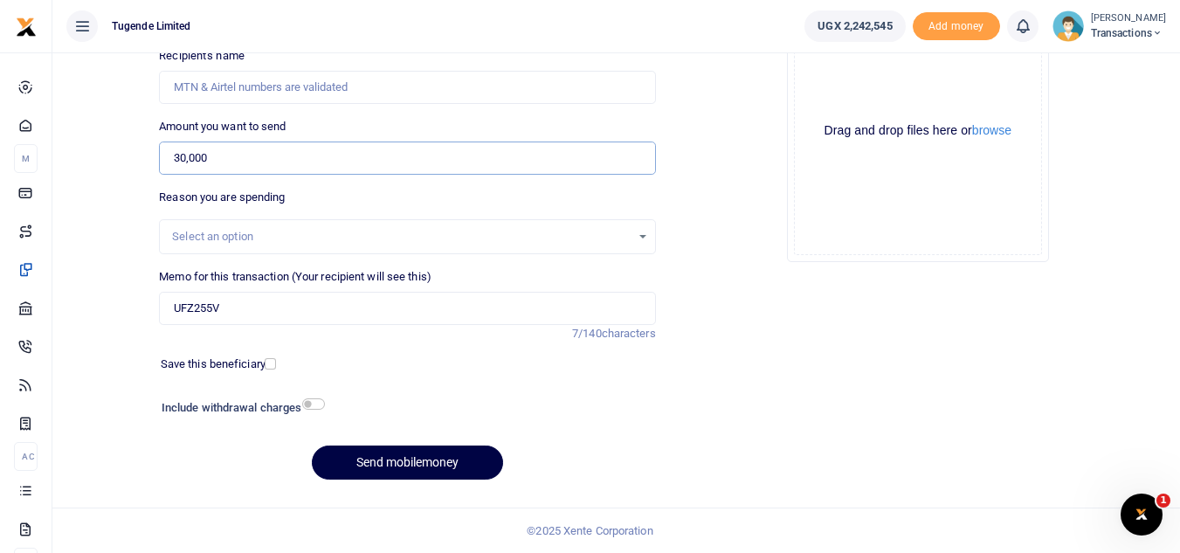
type input "30,000"
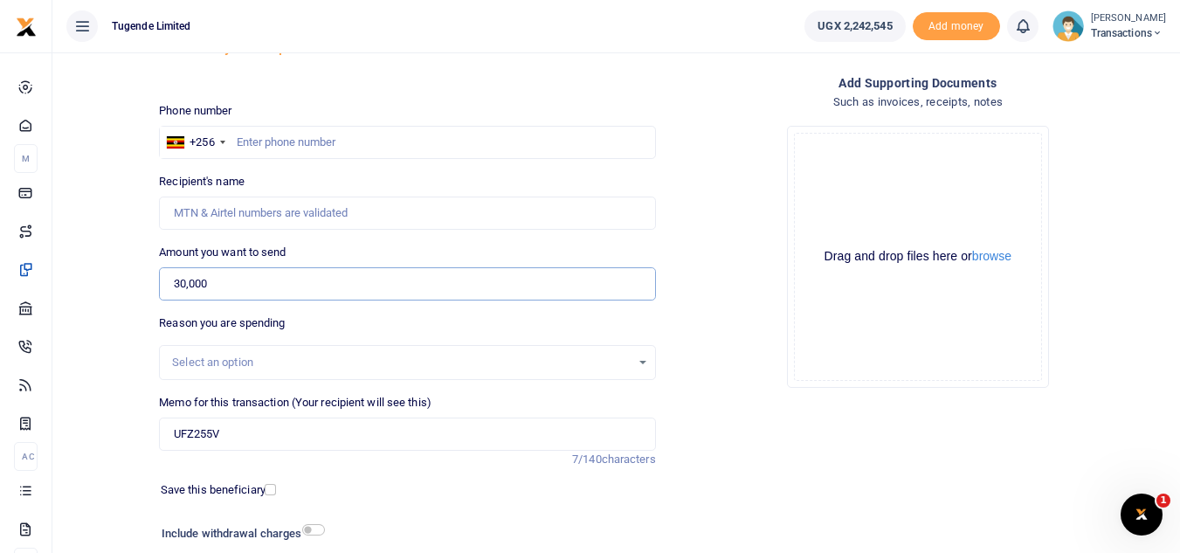
scroll to position [77, 0]
click at [312, 135] on input "text" at bounding box center [407, 143] width 496 height 33
paste input "0707199288"
type input "0707199288"
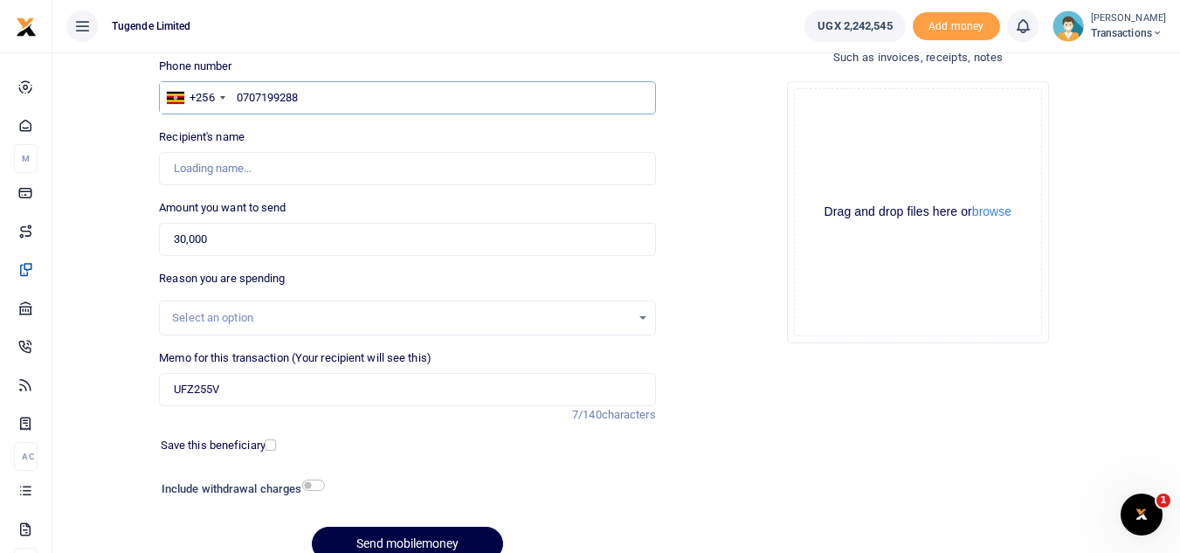
scroll to position [123, 0]
type input "Abubakar Mayungule"
type input "0707199288"
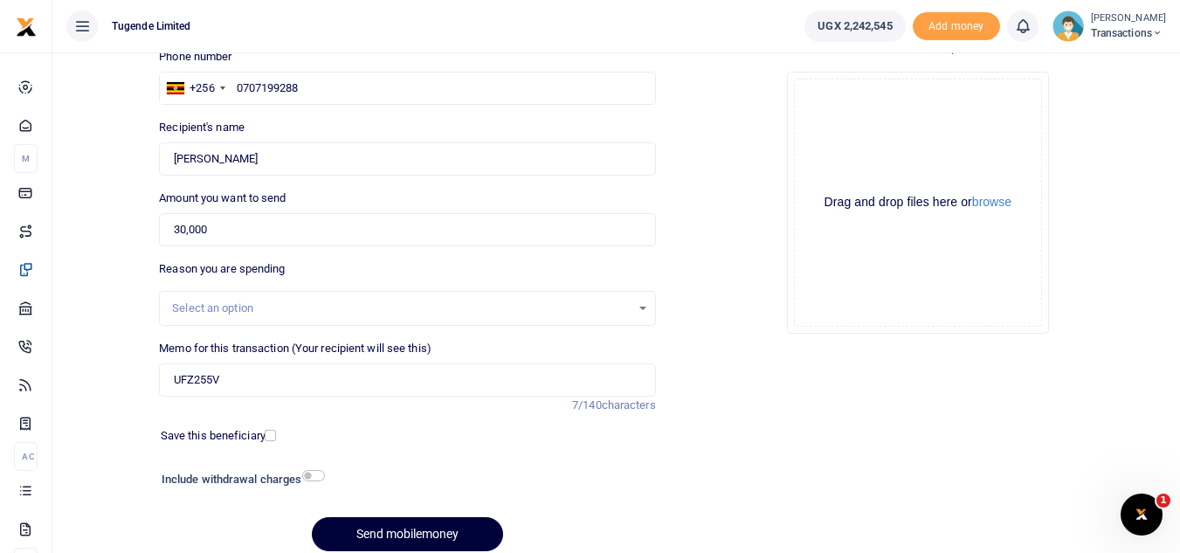
click at [350, 536] on button "Send mobilemoney" at bounding box center [407, 534] width 191 height 34
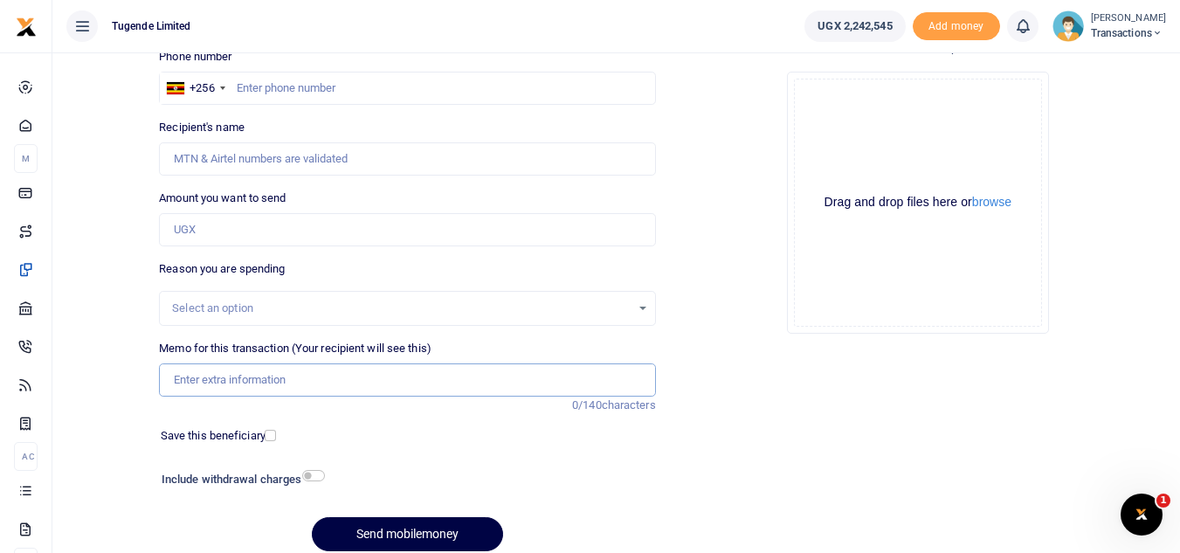
click at [292, 385] on input "Memo for this transaction (Your recipient will see this)" at bounding box center [407, 379] width 496 height 33
paste input "UMA126DR"
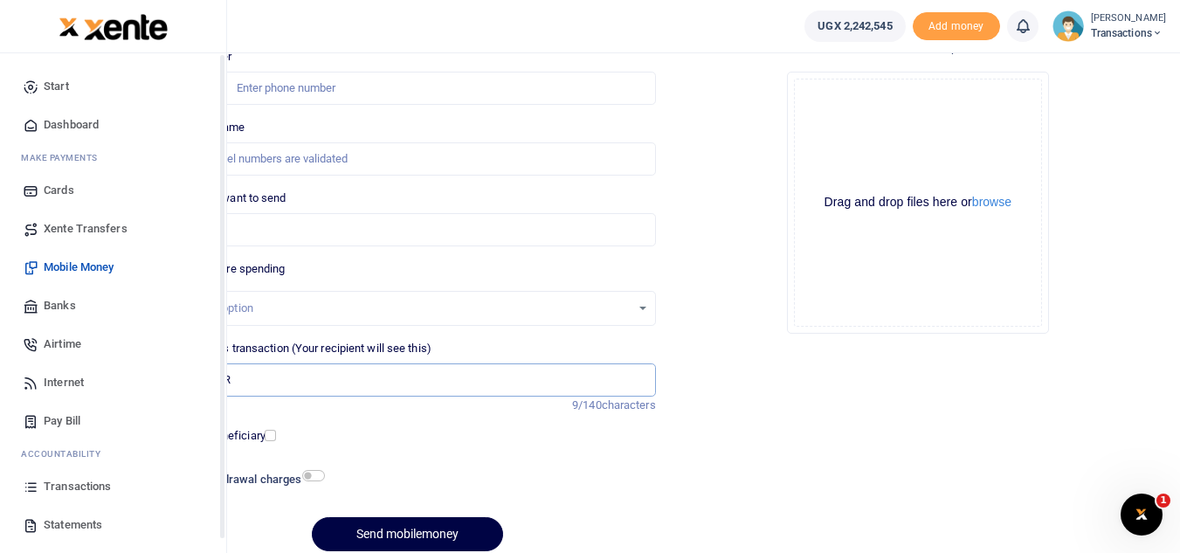
type input "UMA126DR"
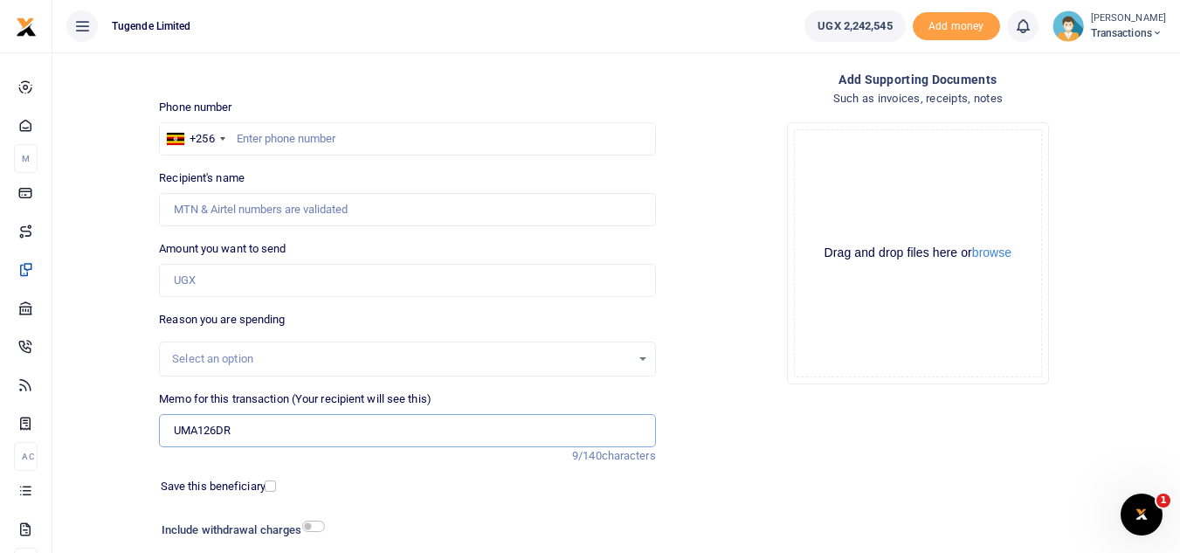
scroll to position [80, 0]
click at [293, 132] on input "text" at bounding box center [407, 139] width 496 height 33
paste input "0761297852"
type input "0761297852"
type input "[PERSON_NAME]"
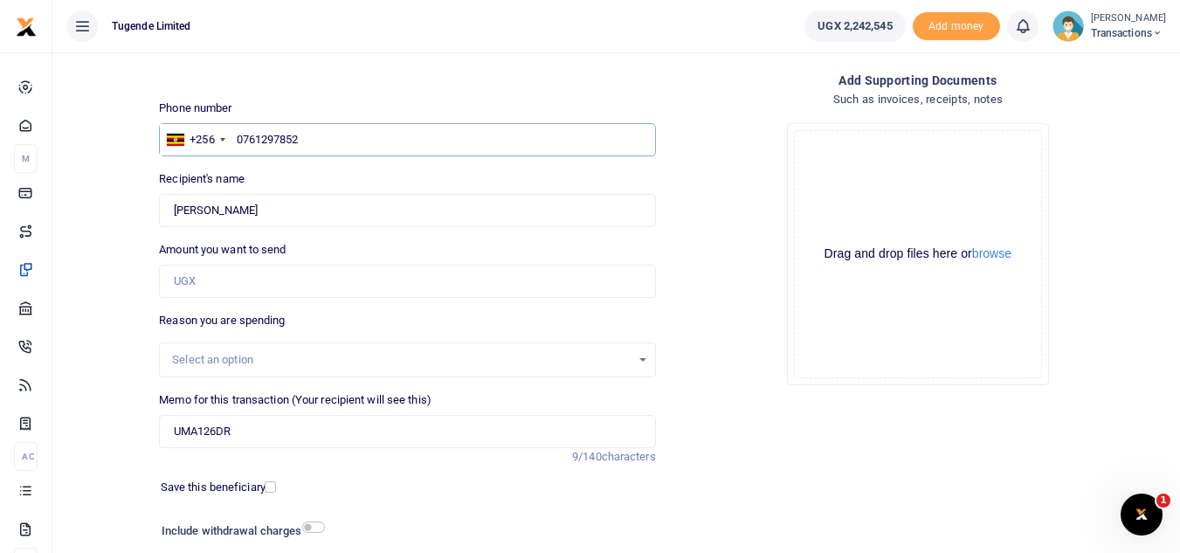
type input "0761297852"
click at [287, 279] on input "Amount you want to send" at bounding box center [407, 281] width 496 height 33
paste input "52,000"
type input "52,000"
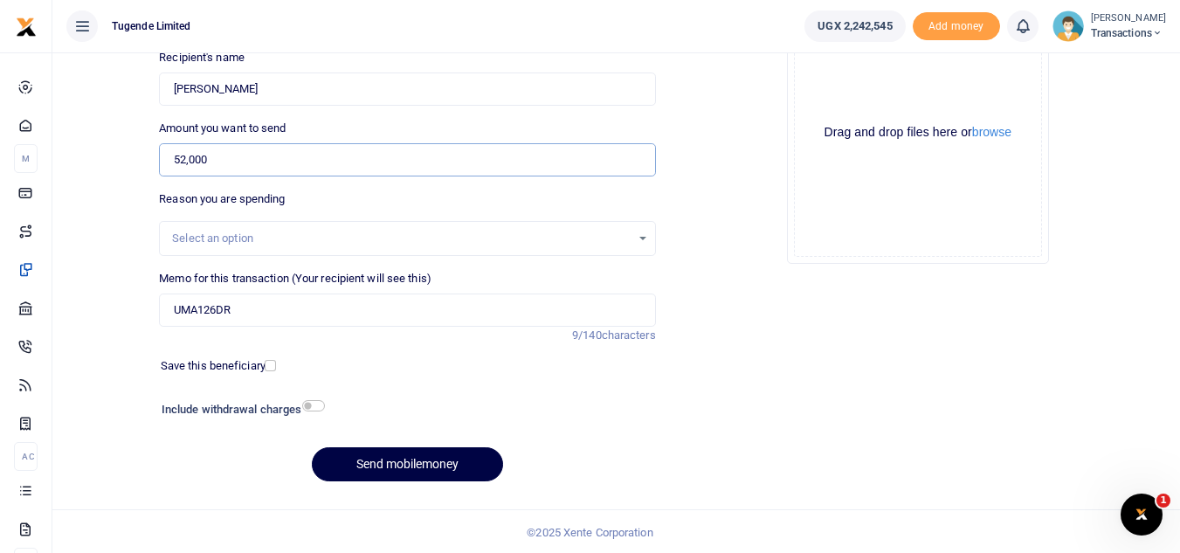
scroll to position [204, 0]
click at [370, 475] on button "Send mobilemoney" at bounding box center [407, 463] width 191 height 34
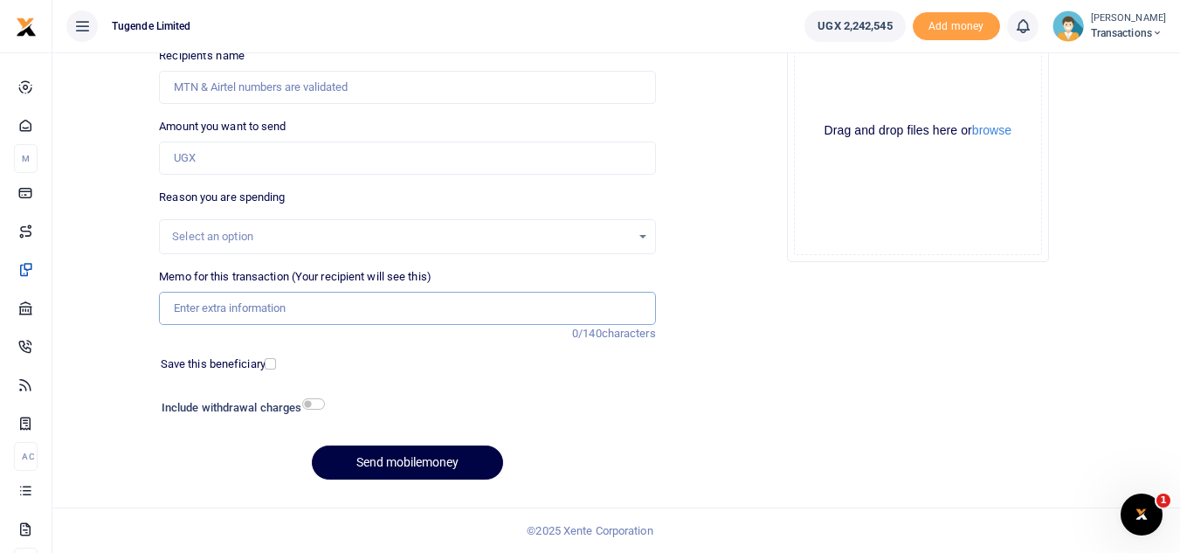
click at [264, 316] on input "Memo for this transaction (Your recipient will see this)" at bounding box center [407, 308] width 496 height 33
paste input "UMA153BT"
type input "UMA153BT"
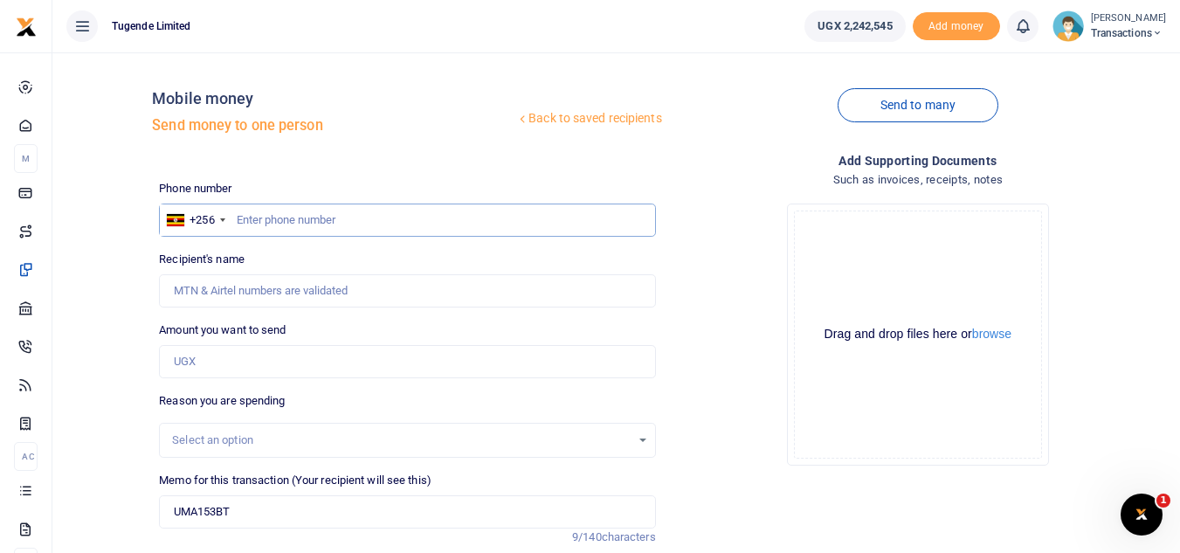
click at [307, 205] on input "text" at bounding box center [407, 220] width 496 height 33
paste input "0759790210"
type input "0759790210"
type input "[PERSON_NAME]"
click at [299, 354] on input "Amount you want to send" at bounding box center [407, 361] width 496 height 33
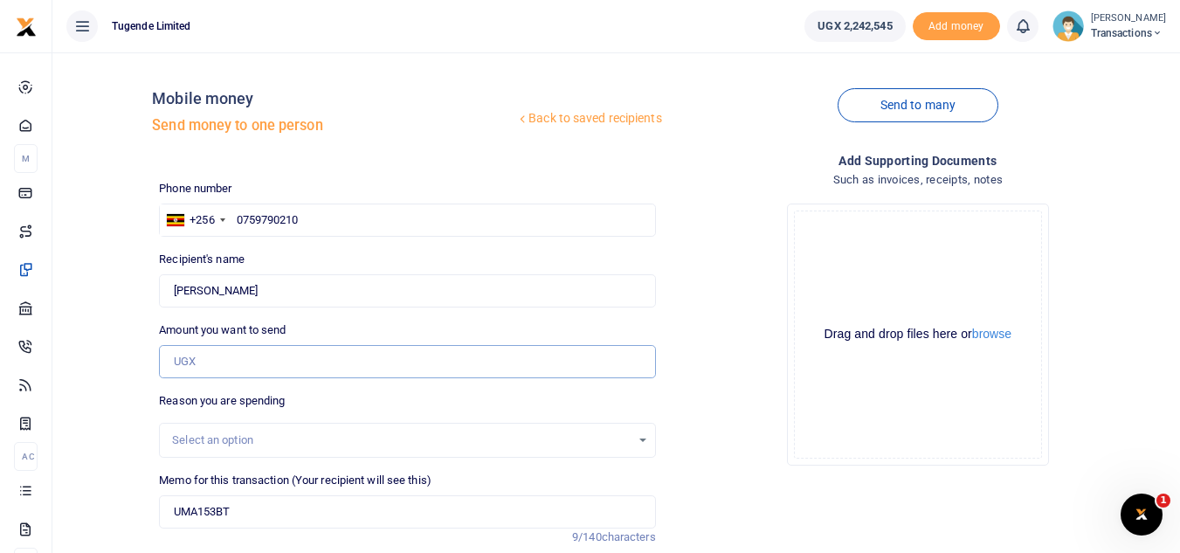
paste input "32000"
type input "32,000"
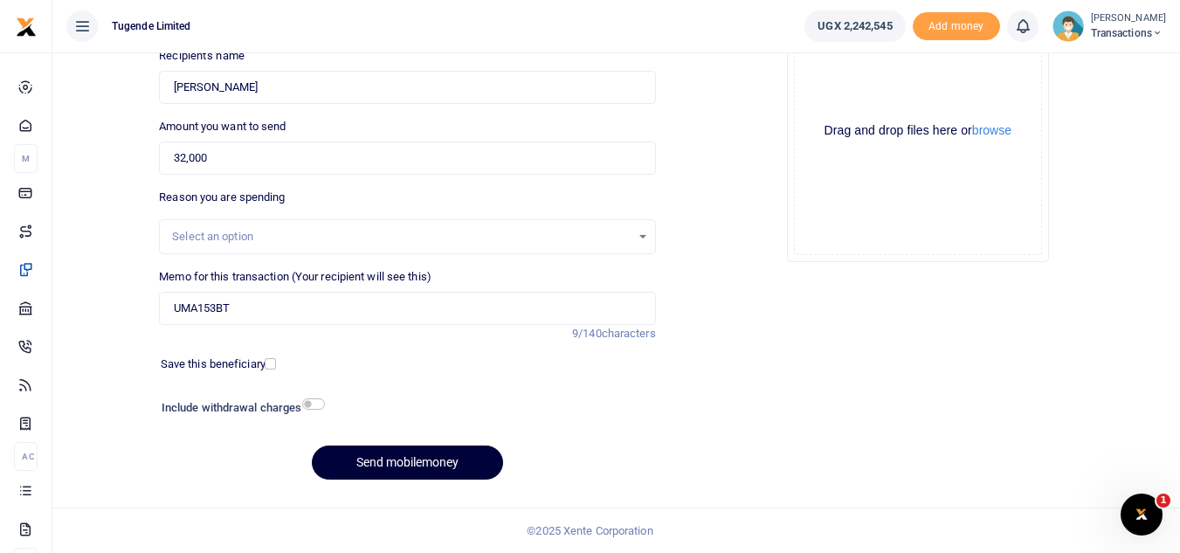
click at [370, 465] on button "Send mobilemoney" at bounding box center [407, 463] width 191 height 34
type input "0759790210"
click at [348, 470] on button "Send mobilemoney" at bounding box center [407, 463] width 191 height 34
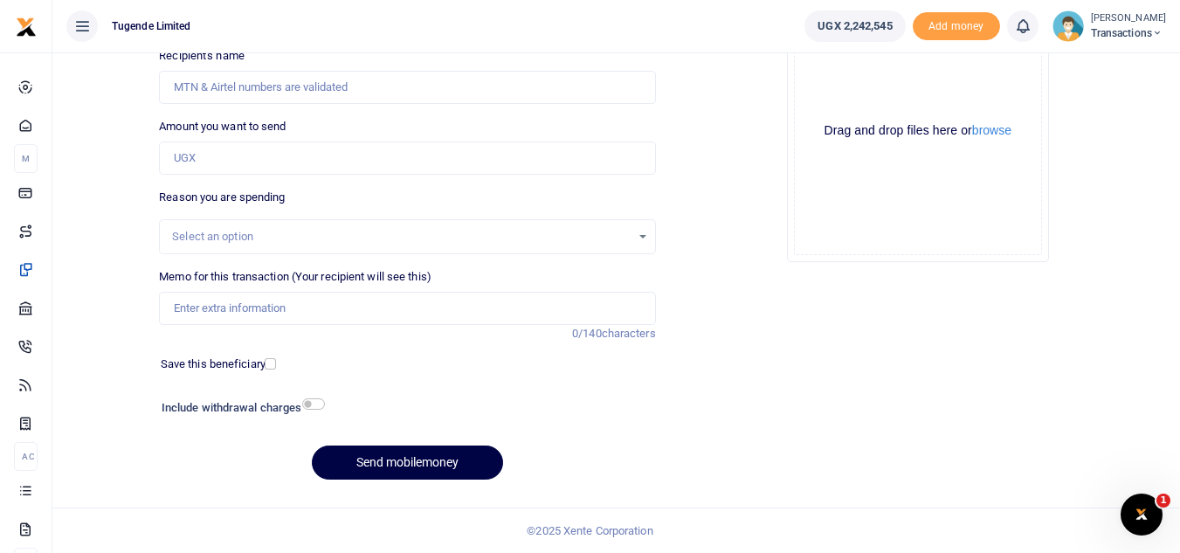
scroll to position [204, 0]
click at [307, 299] on input "Memo for this transaction (Your recipient will see this)" at bounding box center [407, 308] width 496 height 33
paste input "UMA086GD"
type input "UMA086GD"
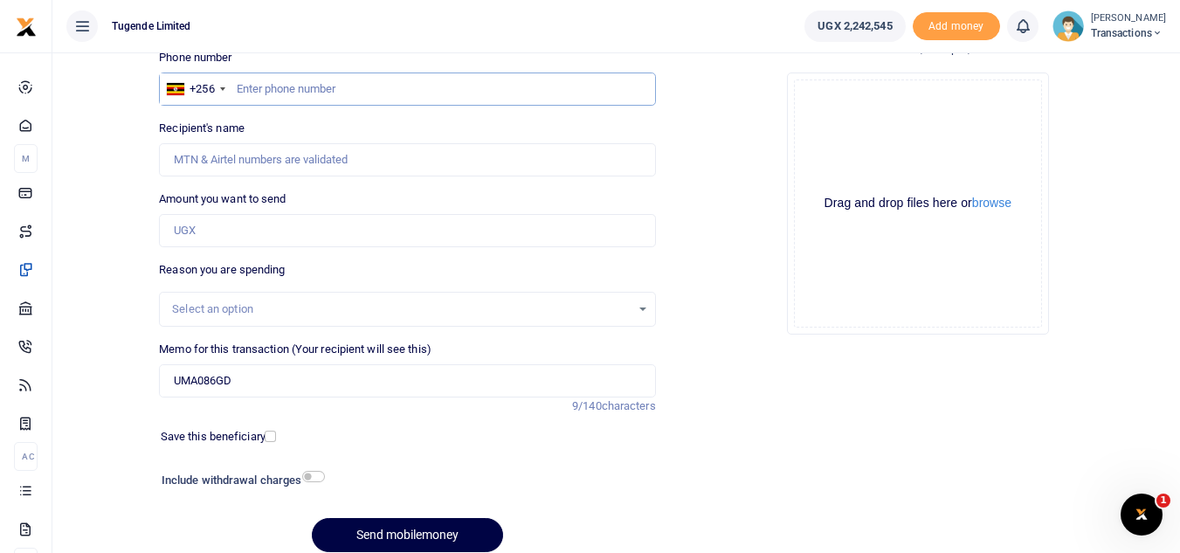
click at [330, 79] on input "text" at bounding box center [407, 89] width 496 height 33
paste input "0741410702"
type input "0741410702"
type input "Vicent Manzi"
click at [329, 225] on input "Amount you want to send" at bounding box center [407, 230] width 496 height 33
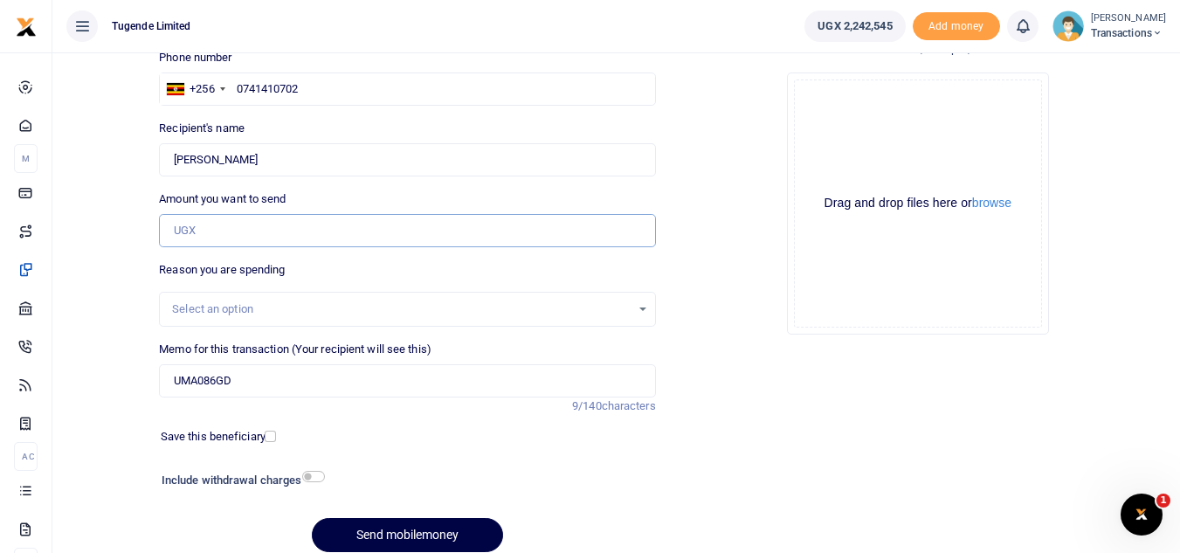
paste input "41,000"
type input "41,000"
click at [364, 541] on button "Send mobilemoney" at bounding box center [407, 535] width 191 height 34
type input "0741410702"
click at [351, 533] on button "Send mobilemoney" at bounding box center [407, 535] width 191 height 34
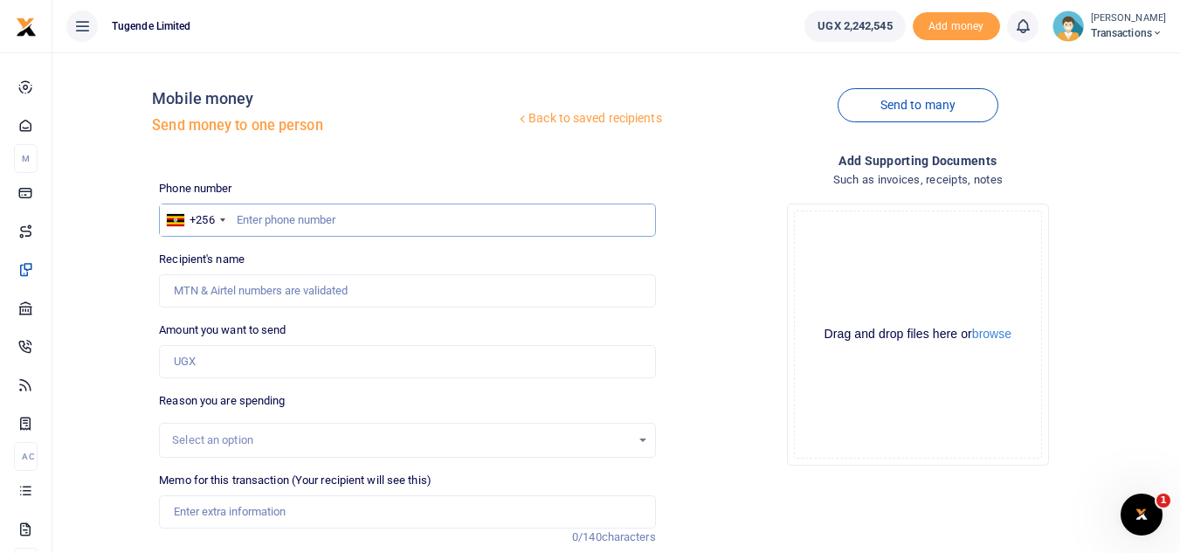
click at [362, 219] on input "text" at bounding box center [407, 220] width 496 height 33
paste input "0765540424"
type input "0765540424"
type input "[PERSON_NAME]"
click at [278, 517] on input "Memo for this transaction (Your recipient will see this)" at bounding box center [407, 511] width 496 height 33
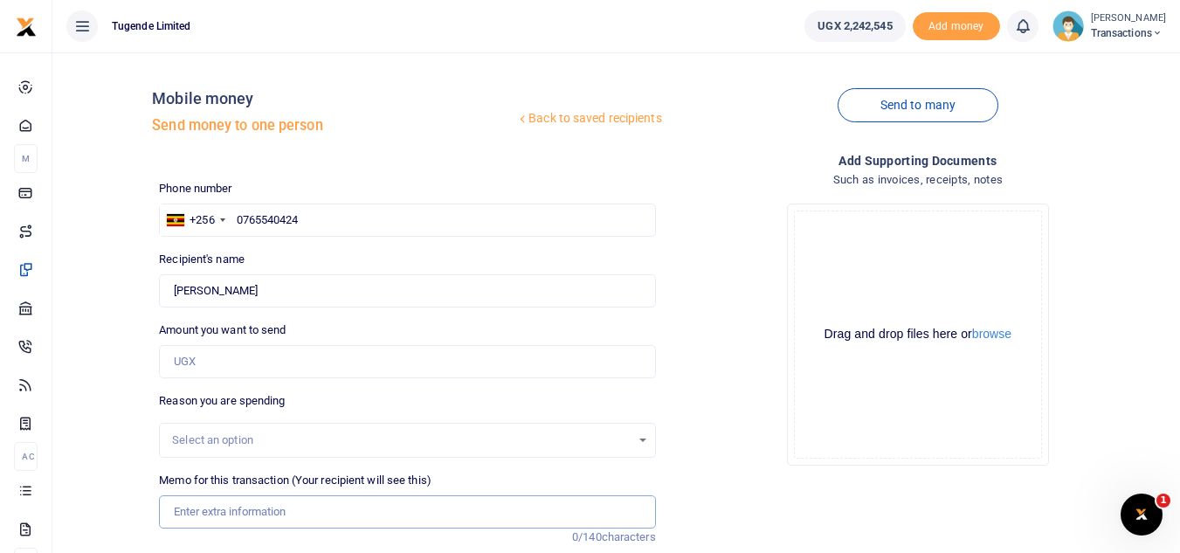
paste input "TLUG-016839"
type input "TLUG-016839"
click at [217, 358] on input "Amount you want to send" at bounding box center [407, 361] width 496 height 33
paste input "85,000"
type input "85,000"
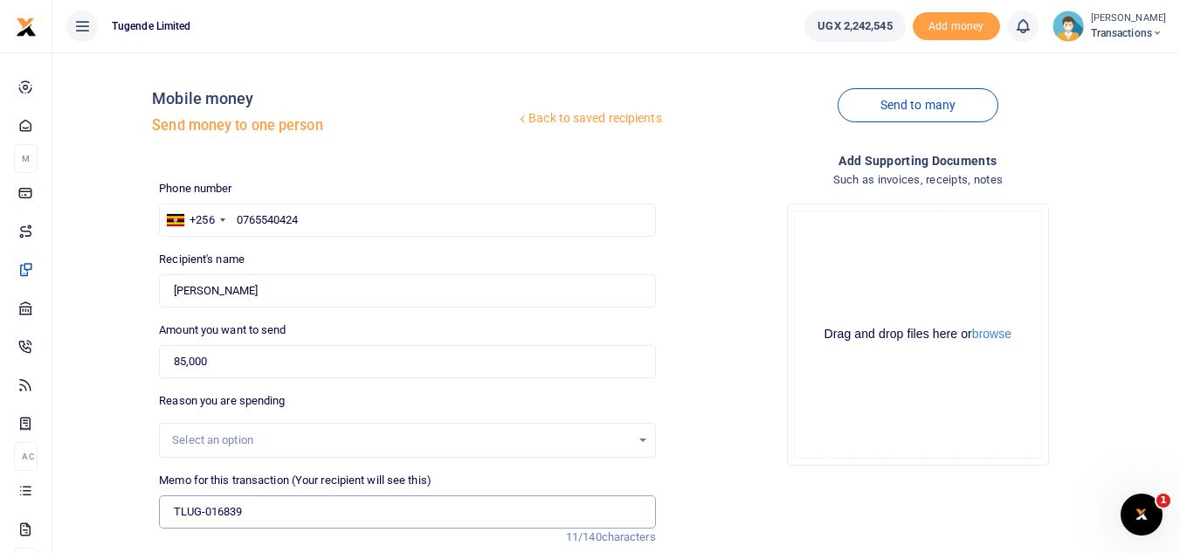
click at [176, 511] on input "TLUG-016839" at bounding box center [407, 511] width 496 height 33
paste input "UFY807K"
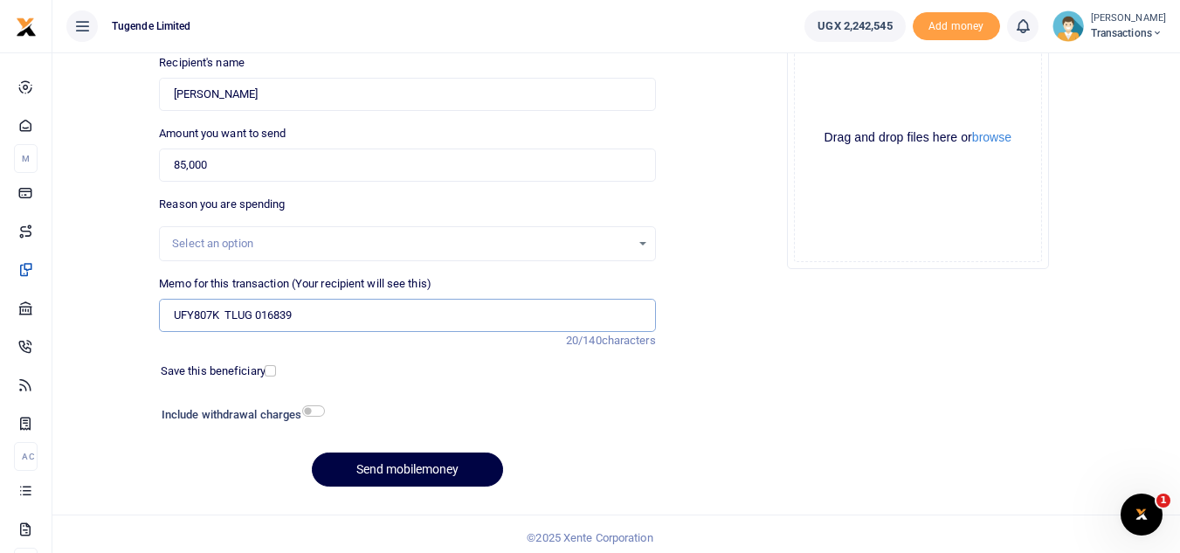
scroll to position [204, 0]
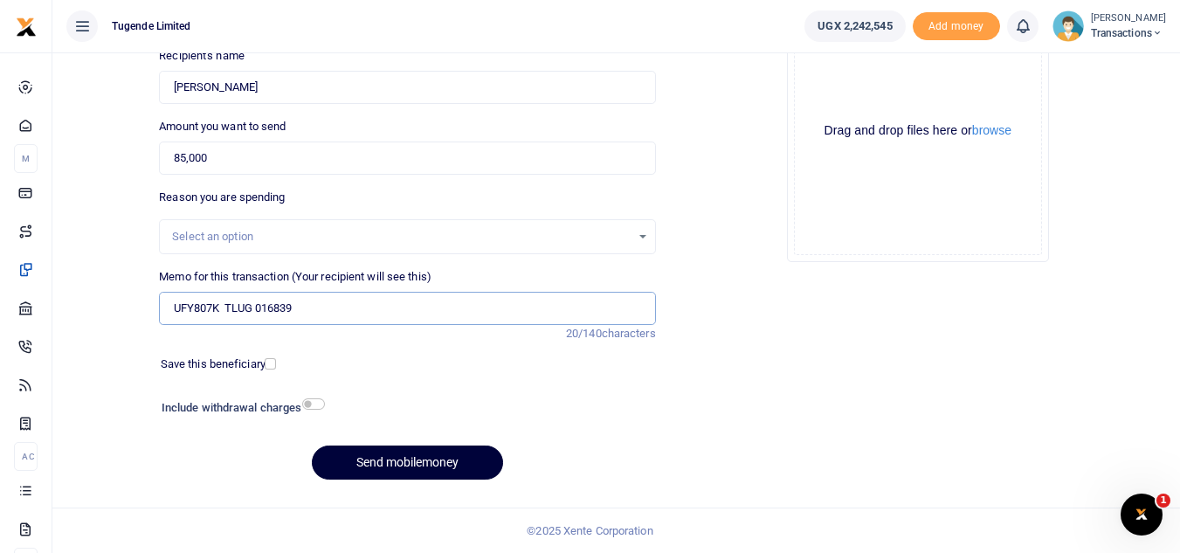
type input "UFY807K TLUG 016839"
click at [407, 462] on button "Send mobilemoney" at bounding box center [407, 463] width 191 height 34
type input "0765540424"
click at [392, 449] on button "Send mobilemoney" at bounding box center [407, 463] width 191 height 34
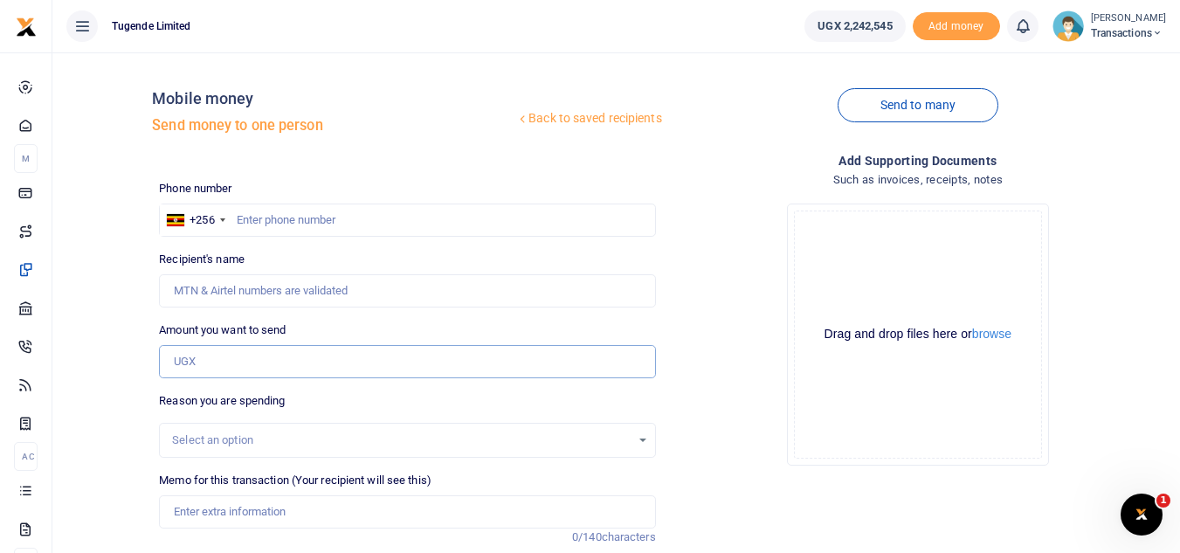
click at [290, 373] on input "Amount you want to send" at bounding box center [407, 361] width 496 height 33
paste input "780,000"
type input "780,000"
click at [344, 218] on input "text" at bounding box center [407, 220] width 496 height 33
paste input "776989898"
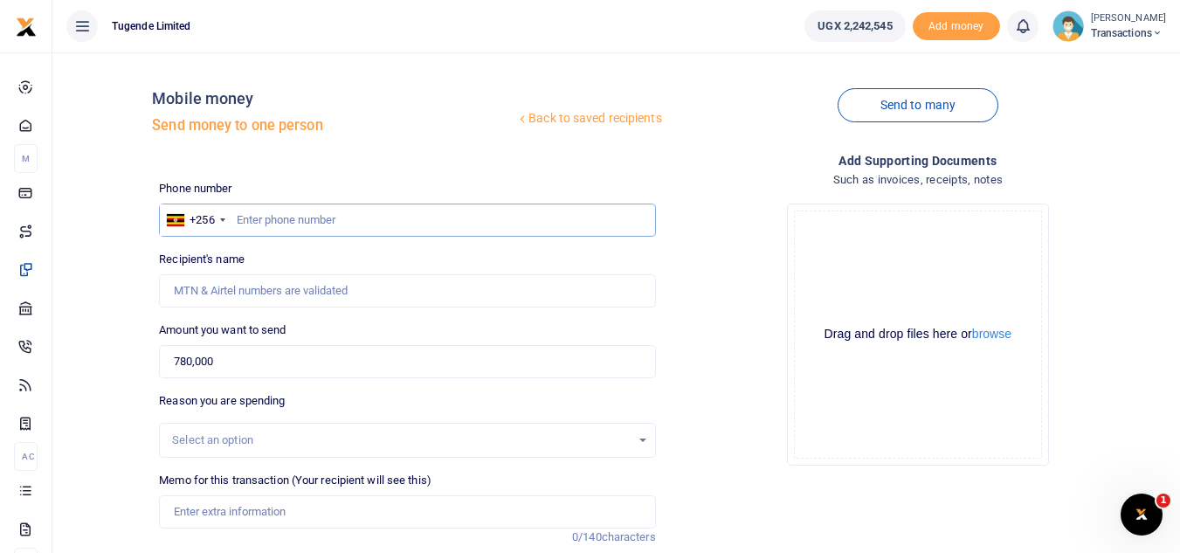
type input "776989898"
type input "[PERSON_NAME]"
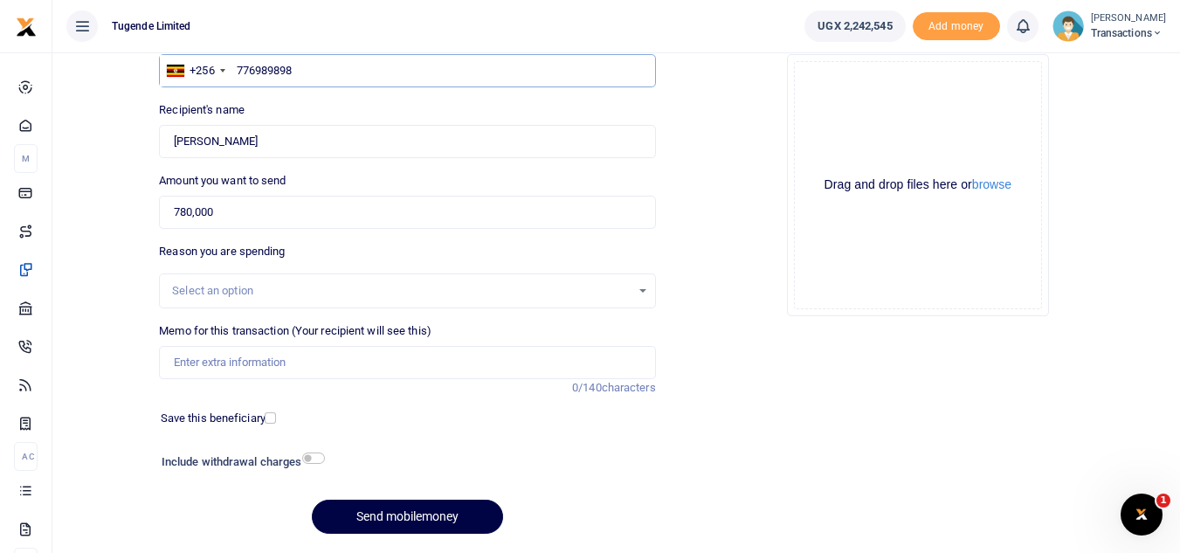
scroll to position [153, 0]
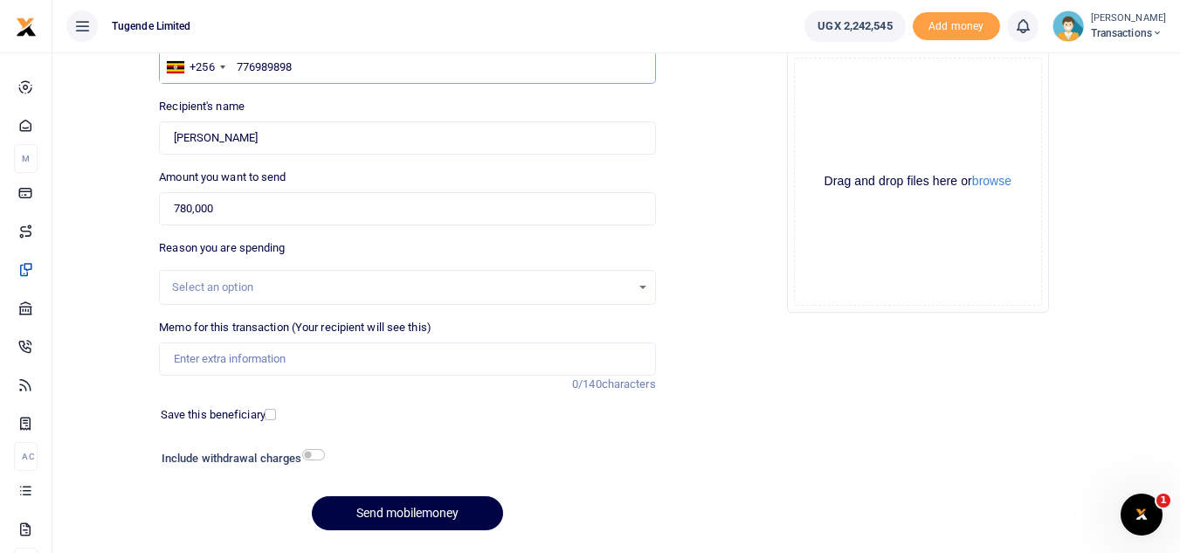
type input "776989898"
click at [244, 364] on input "Memo for this transaction (Your recipient will see this)" at bounding box center [407, 358] width 496 height 33
paste input "Field Support-[GEOGRAPHIC_DATA] 4"
click at [245, 360] on input "Field Support-[GEOGRAPHIC_DATA] 4" at bounding box center [407, 358] width 496 height 33
type input "Field Support [GEOGRAPHIC_DATA] 4"
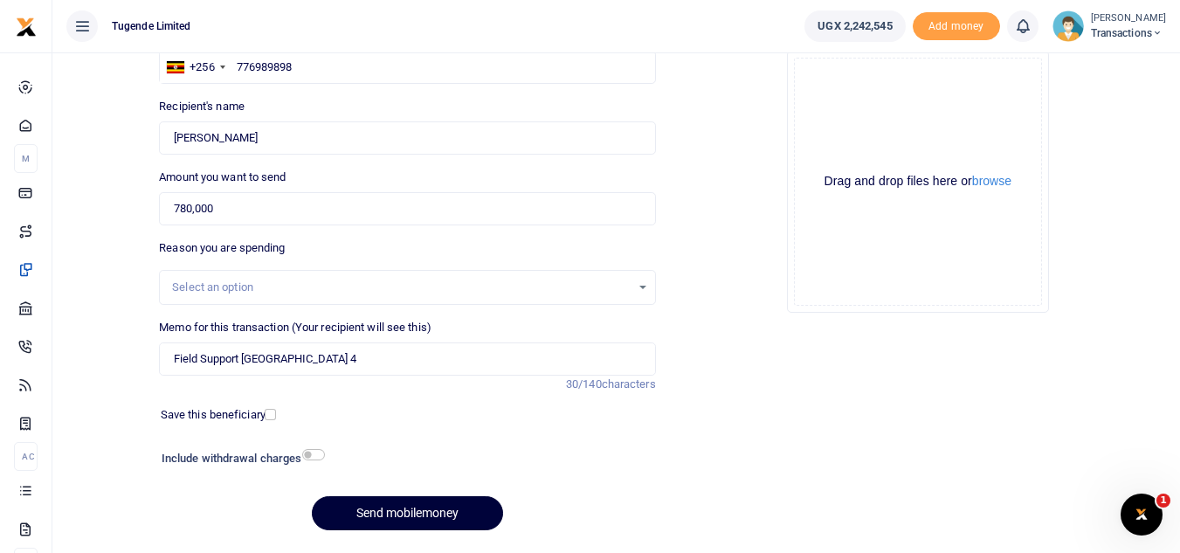
click at [370, 515] on button "Send mobilemoney" at bounding box center [407, 513] width 191 height 34
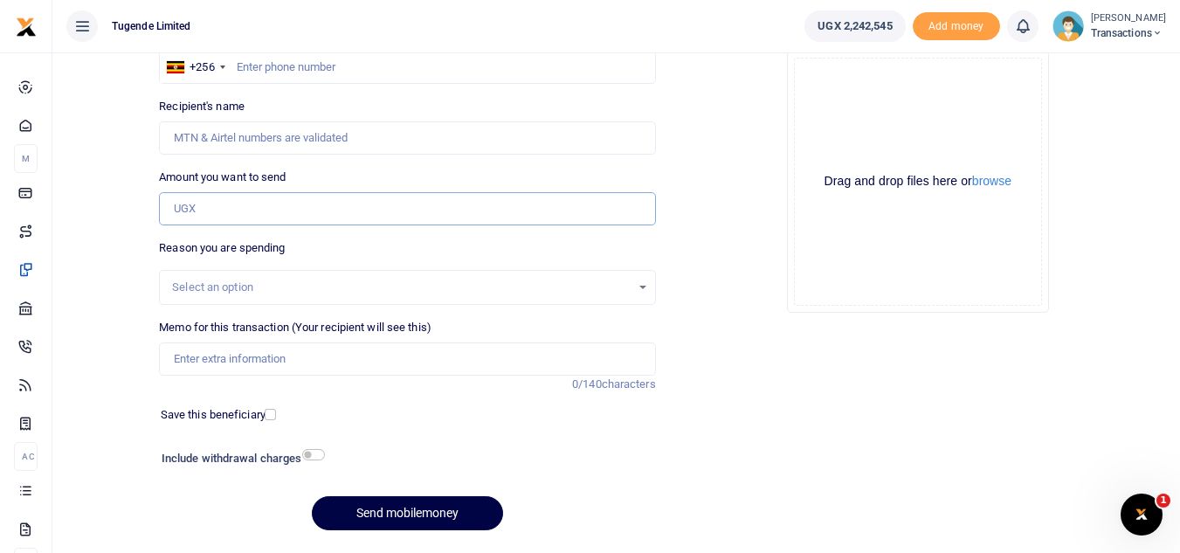
click at [253, 211] on input "Amount you want to send" at bounding box center [407, 208] width 496 height 33
paste input "150,000"
type input "150,000"
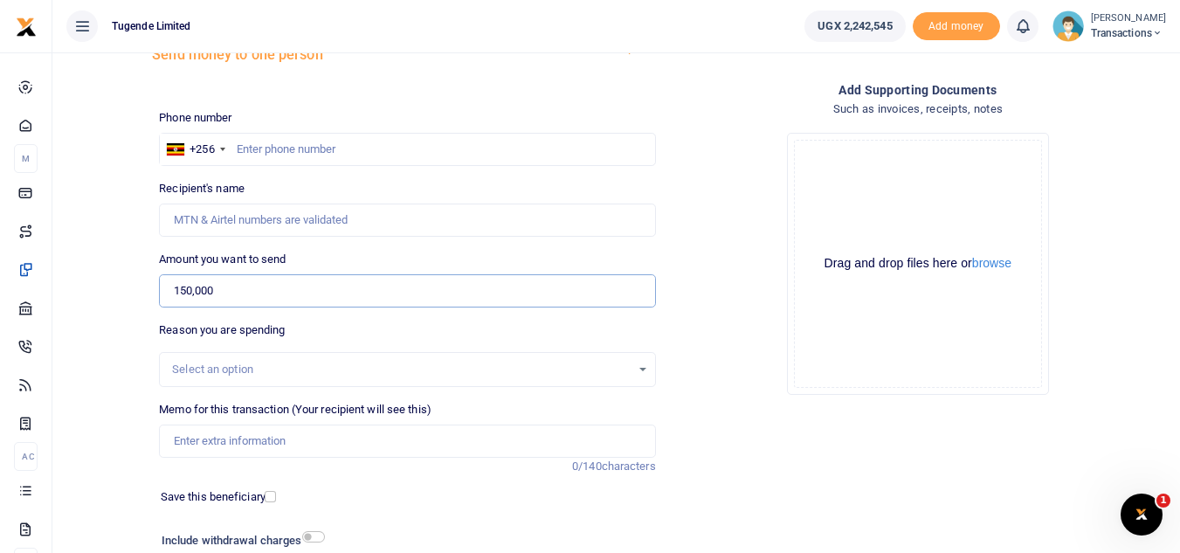
scroll to position [70, 0]
click at [301, 135] on input "text" at bounding box center [407, 150] width 496 height 33
paste input "776989898"
type input "776989898"
type input "[PERSON_NAME]"
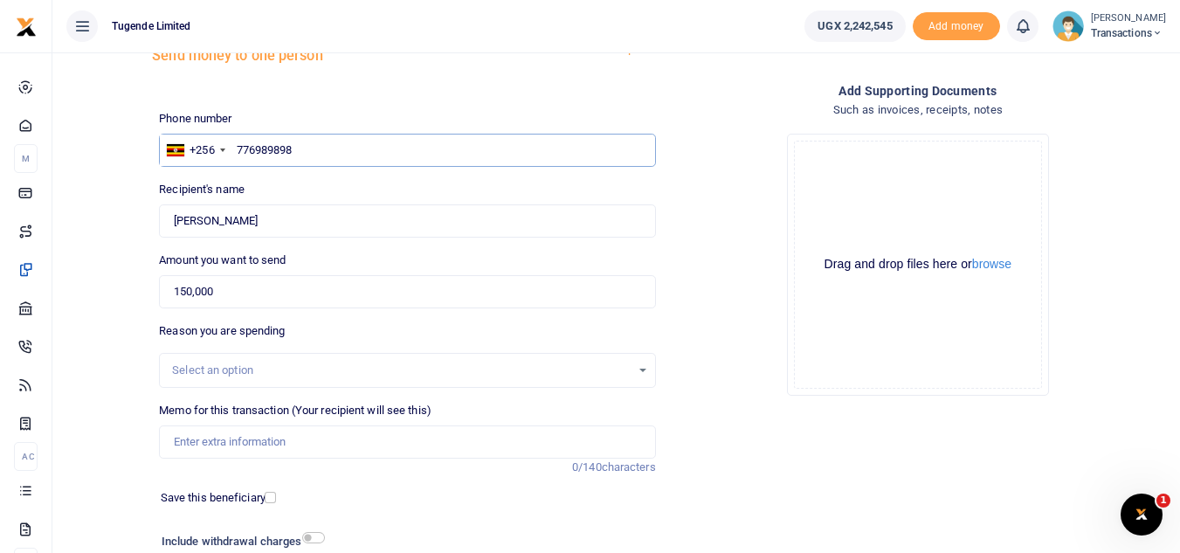
type input "776989898"
click at [225, 446] on input "Memo for this transaction (Your recipient will see this)" at bounding box center [407, 441] width 496 height 33
type input "Transferring Suspects"
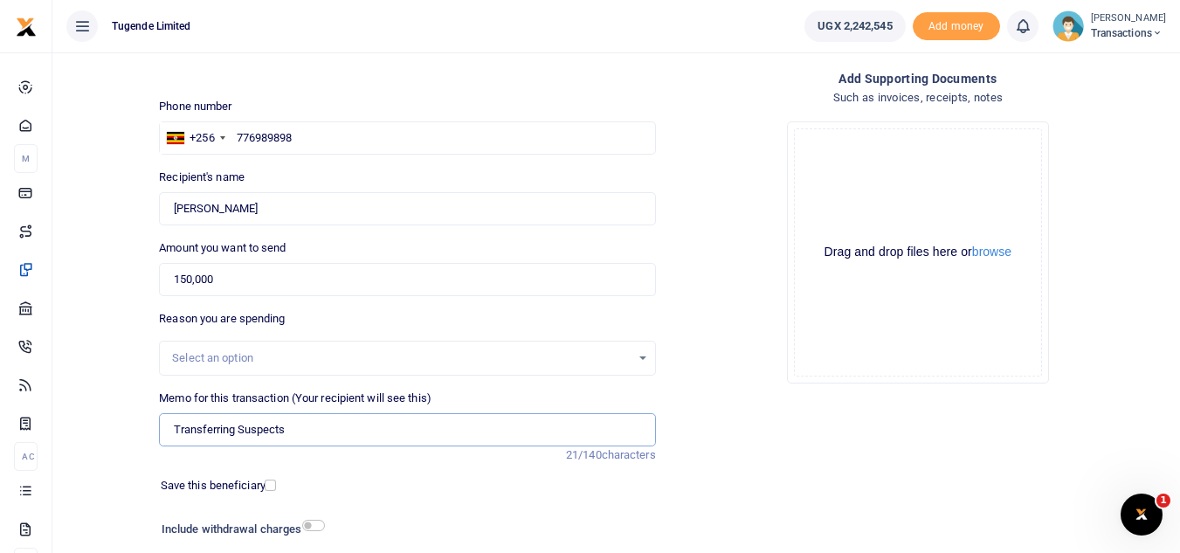
scroll to position [204, 0]
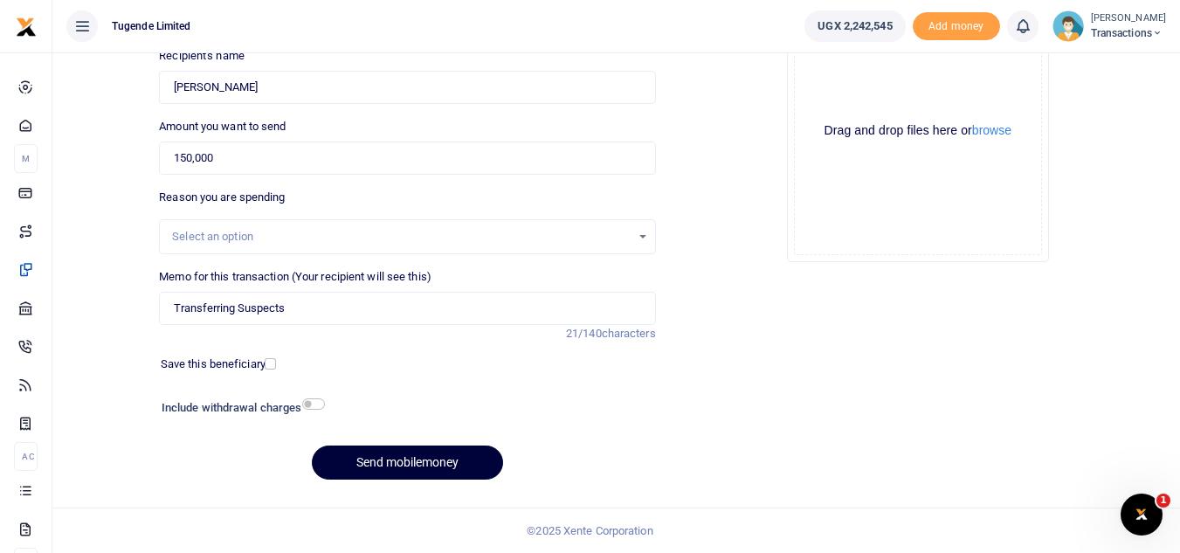
click at [375, 468] on button "Send mobilemoney" at bounding box center [407, 463] width 191 height 34
